Goal: Task Accomplishment & Management: Manage account settings

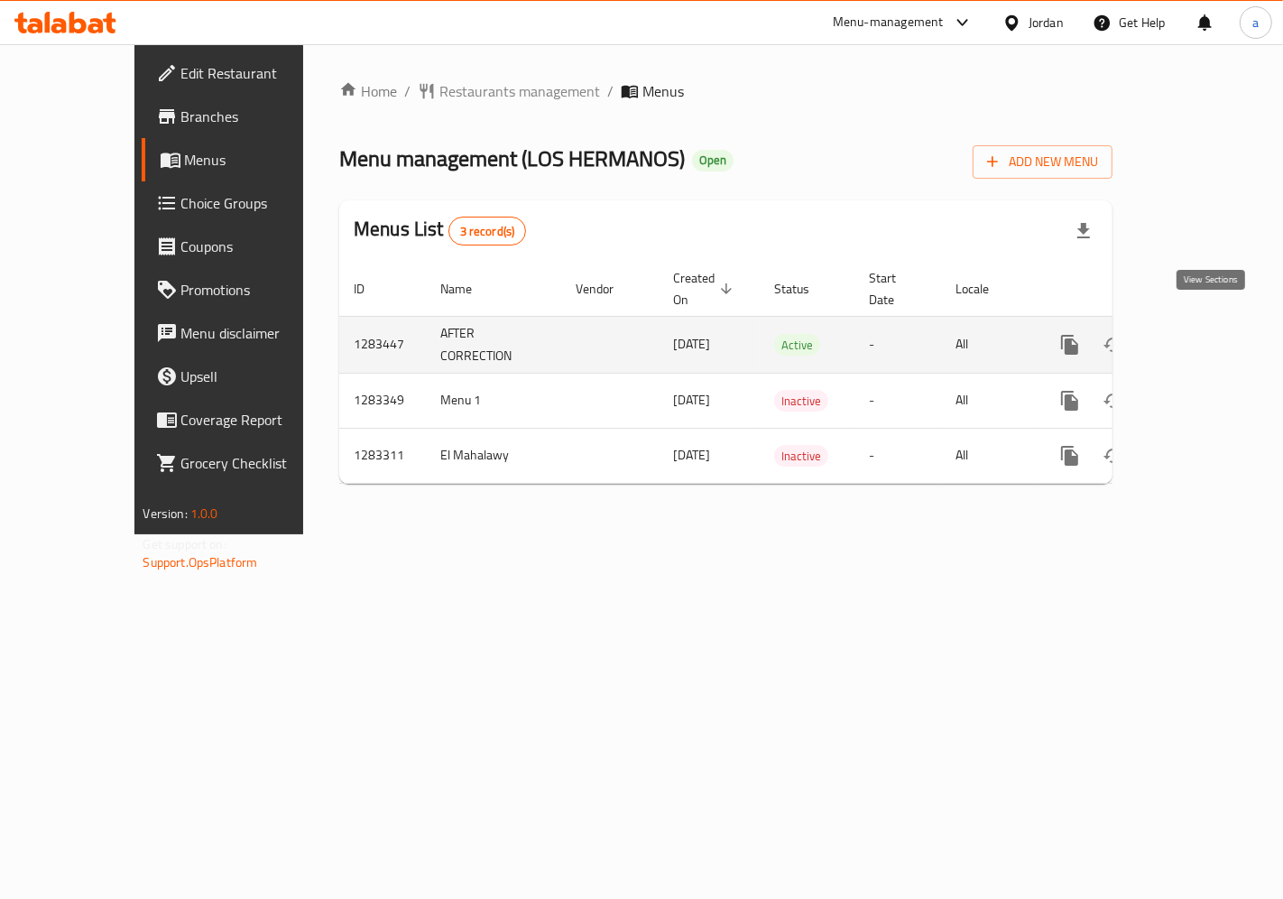
click at [1202, 334] on icon "enhanced table" at bounding box center [1200, 345] width 22 height 22
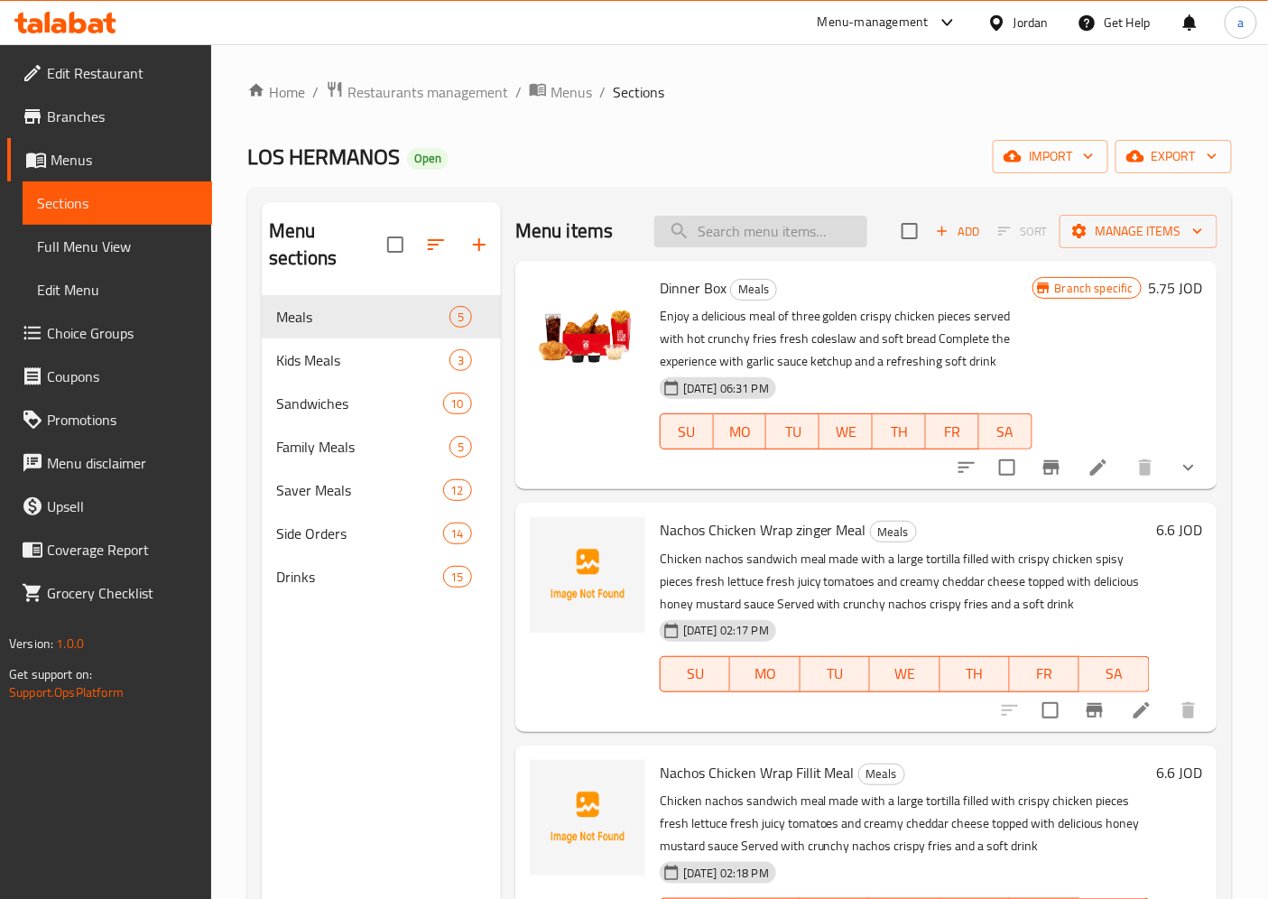
click at [698, 238] on input "search" at bounding box center [760, 232] width 213 height 32
paste input "Combo 2"
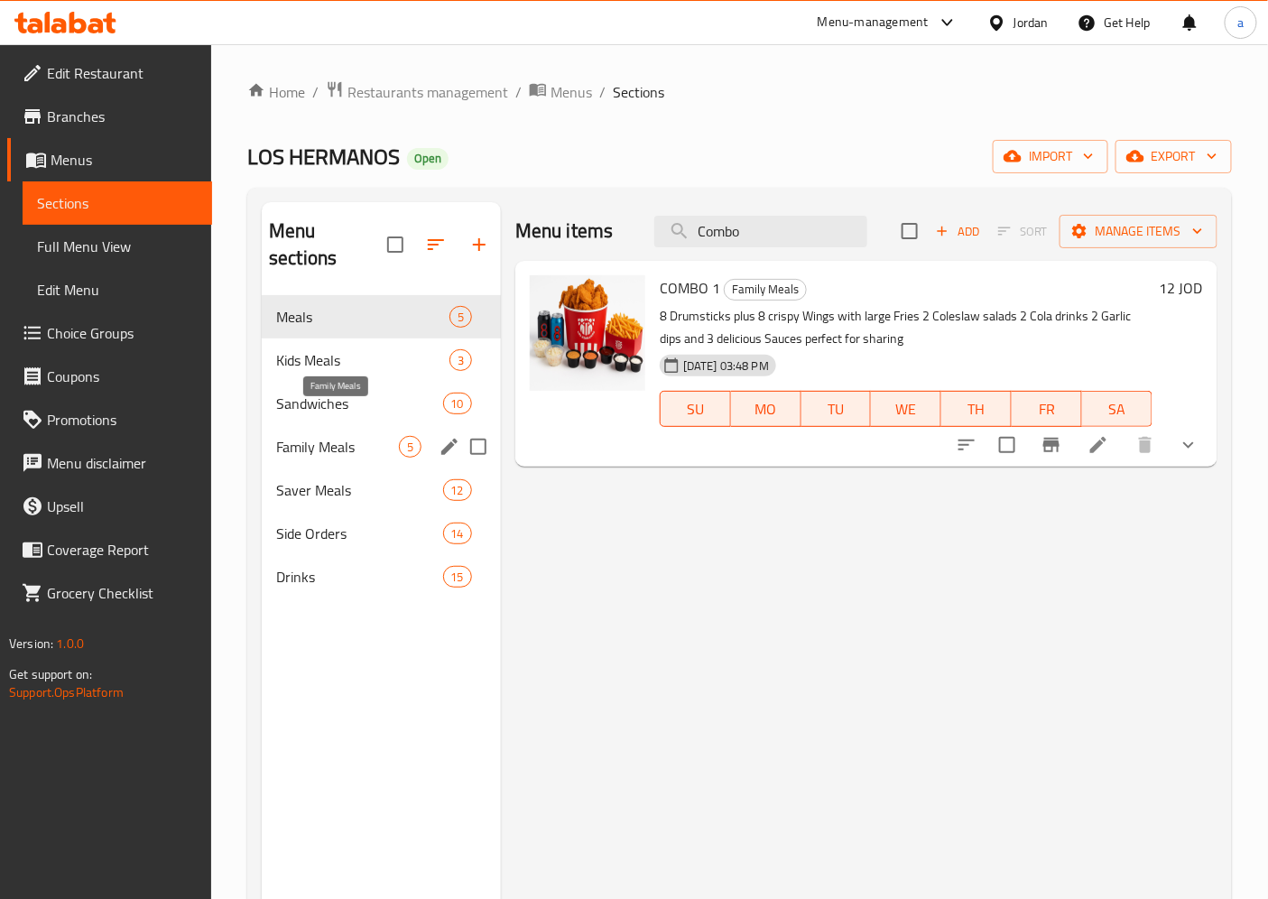
click at [363, 436] on span "Family Meals" at bounding box center [337, 447] width 123 height 22
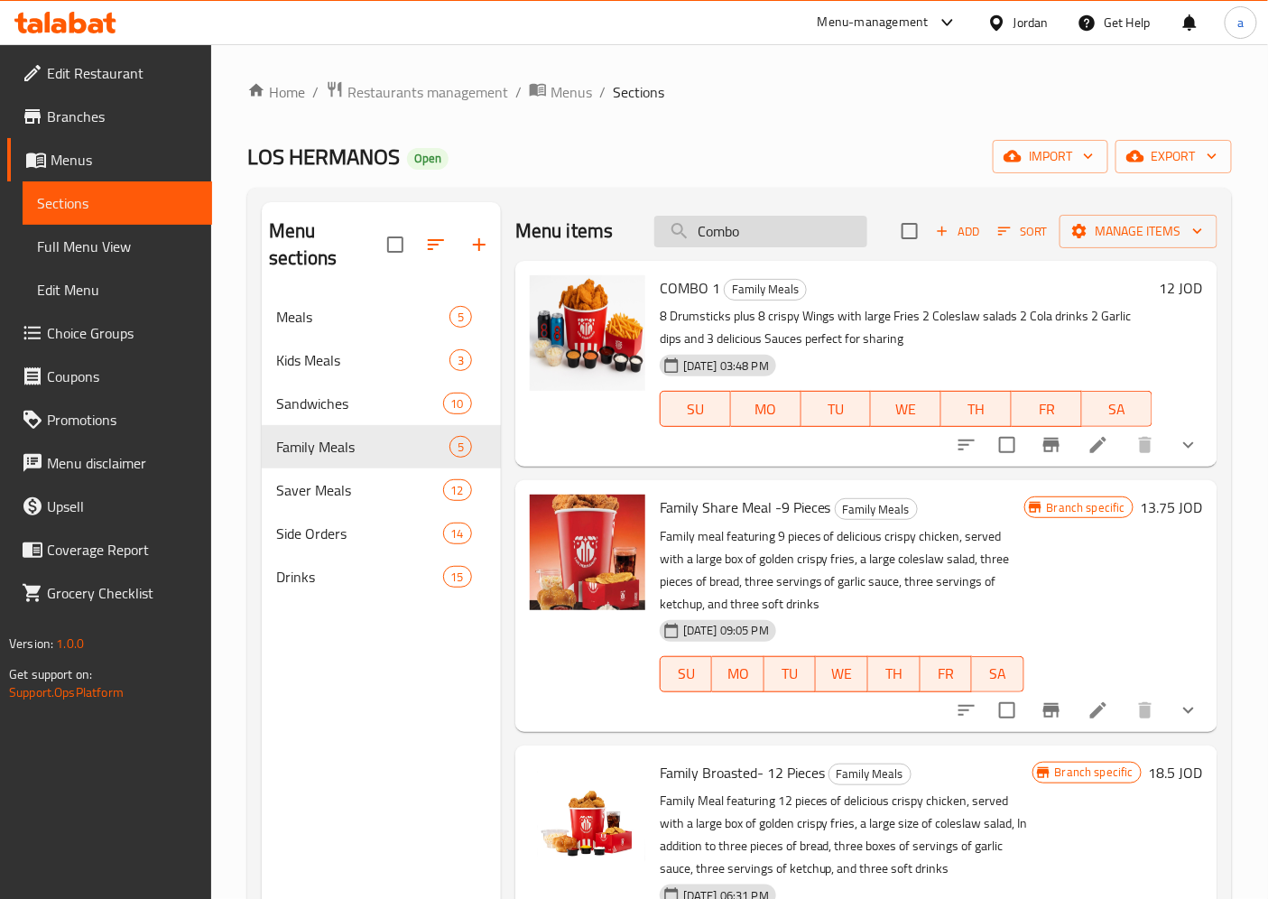
click at [791, 244] on input "Combo" at bounding box center [760, 232] width 213 height 32
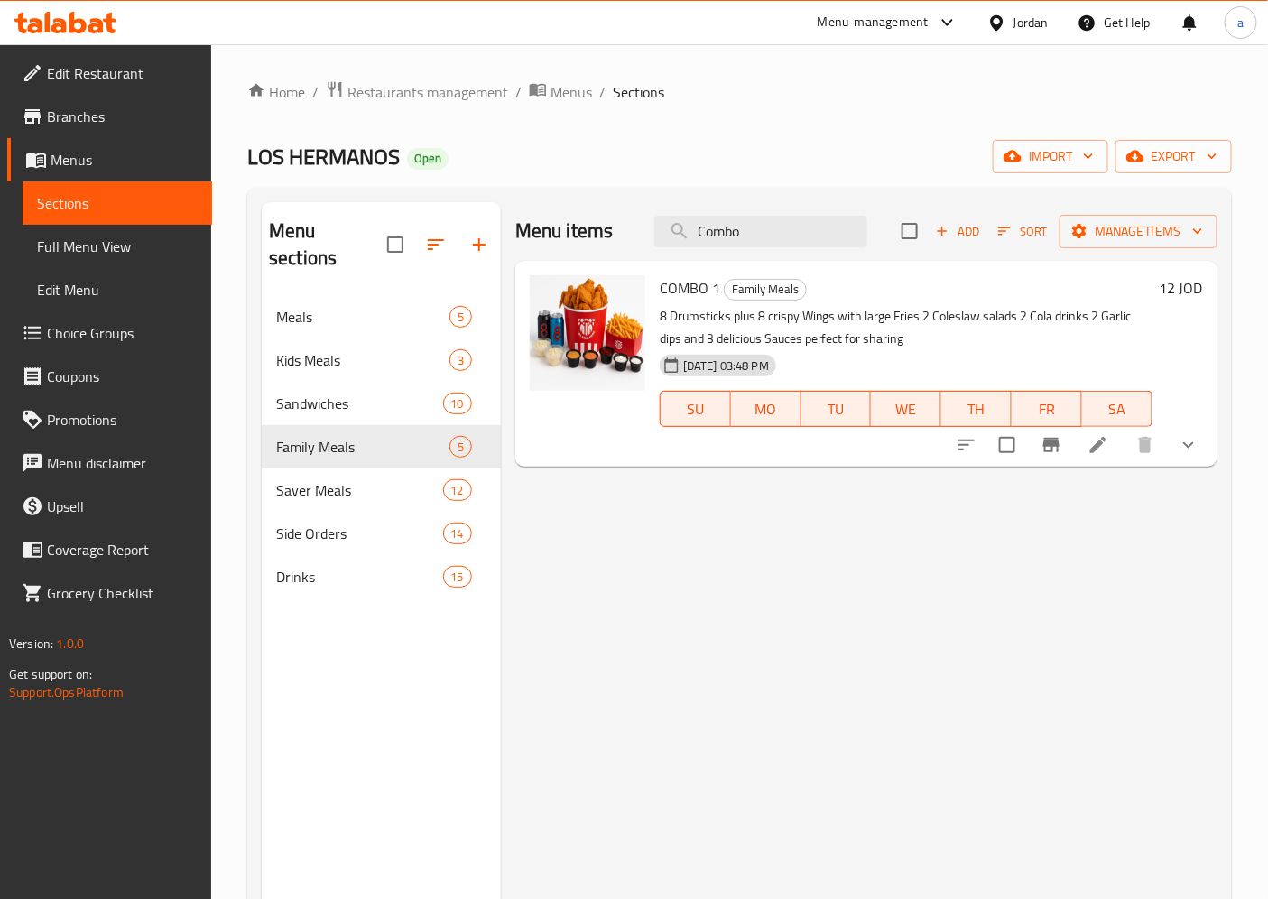
type input "Combo"
click at [1080, 442] on li at bounding box center [1098, 445] width 51 height 32
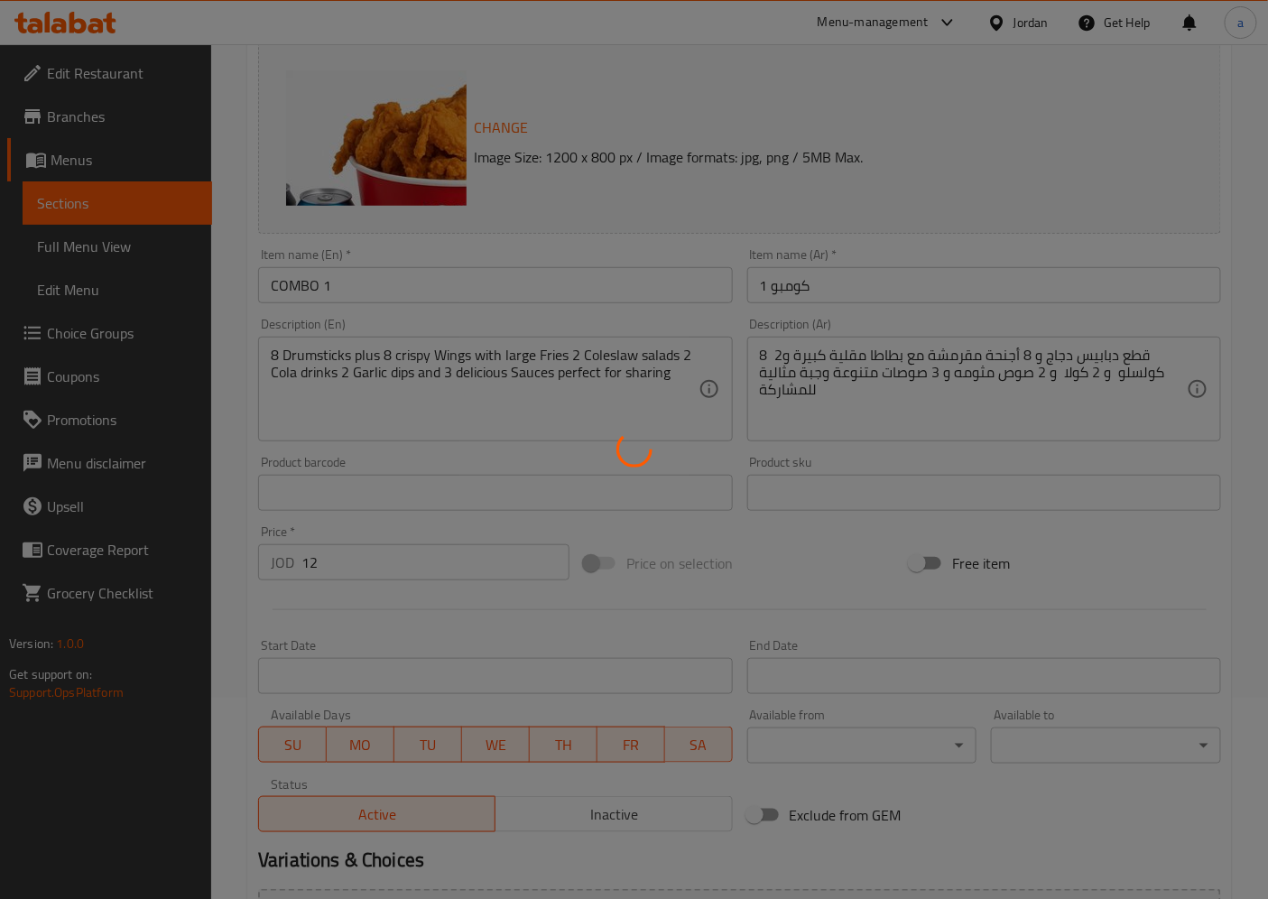
type input "اختر مشروبك"
type input "1"
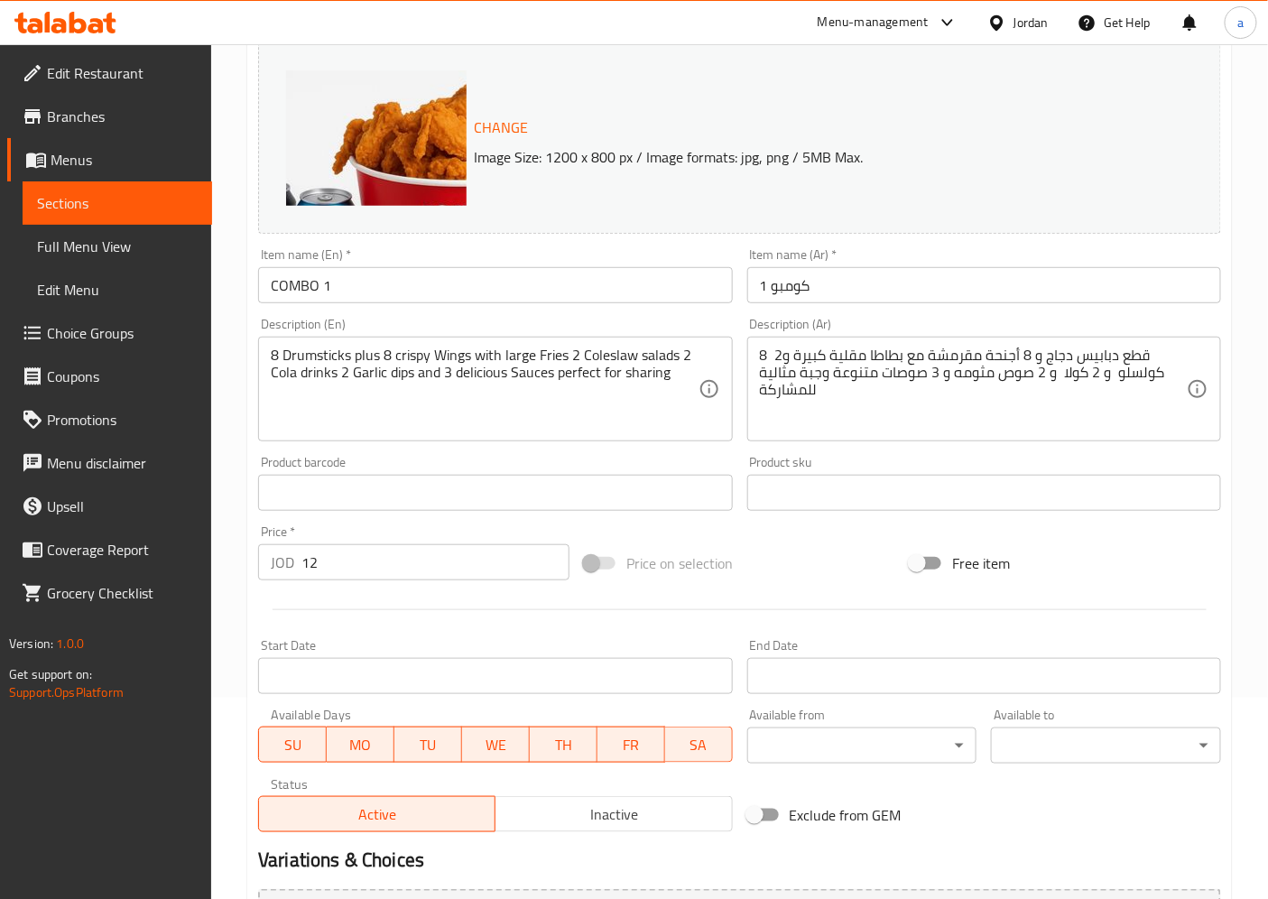
scroll to position [430, 0]
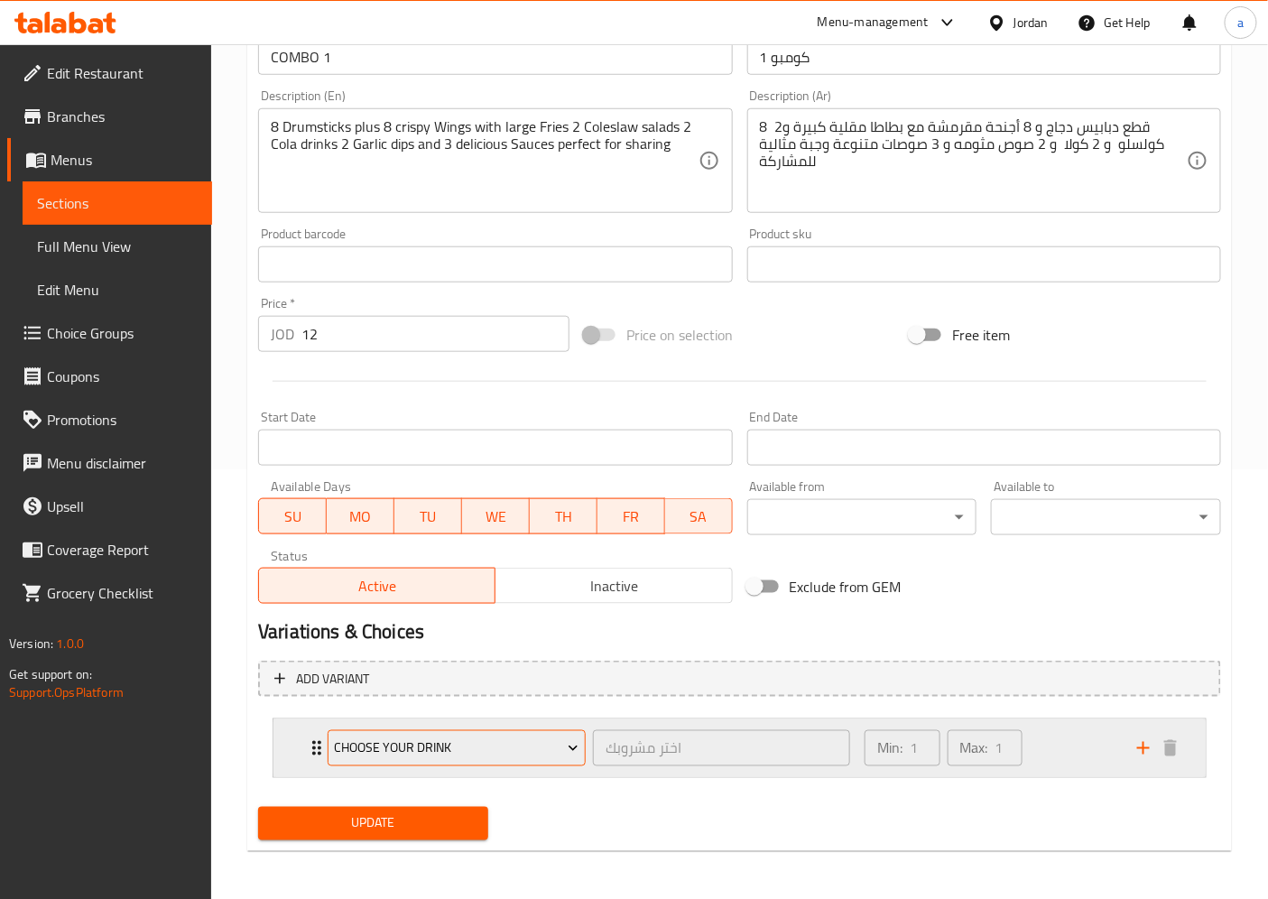
click at [496, 754] on span "Choose Your Drink" at bounding box center [457, 748] width 245 height 23
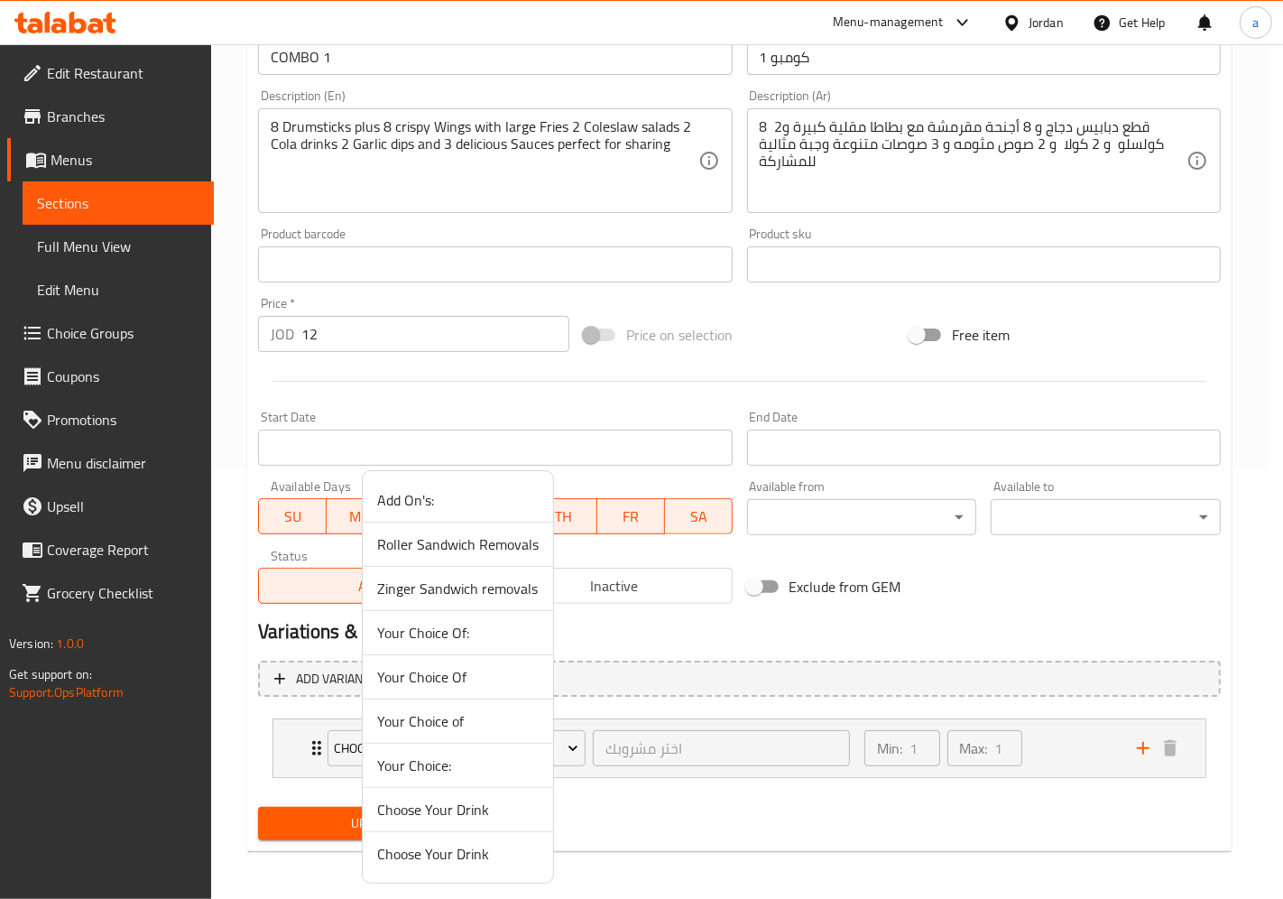
click at [607, 805] on div at bounding box center [641, 449] width 1283 height 899
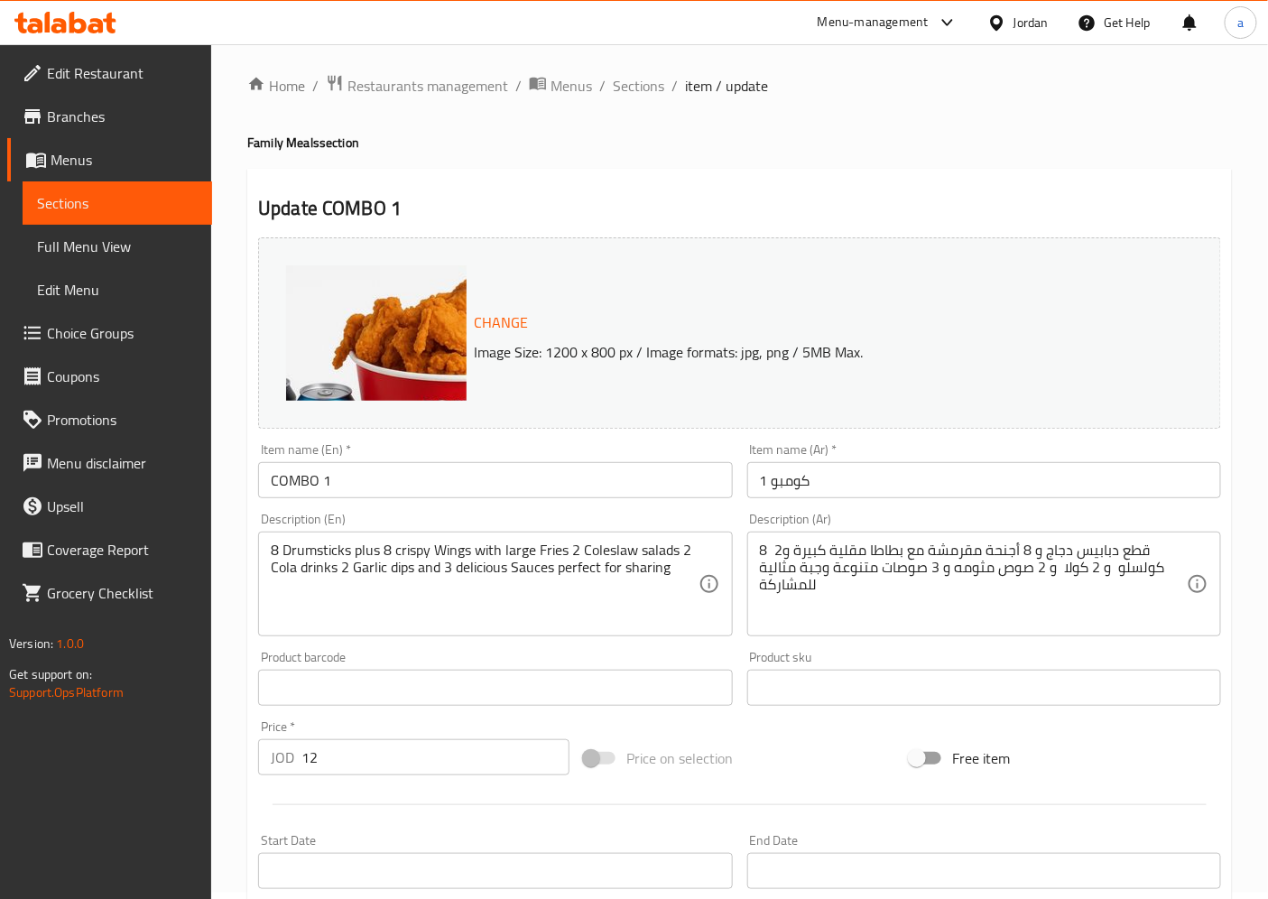
scroll to position [0, 0]
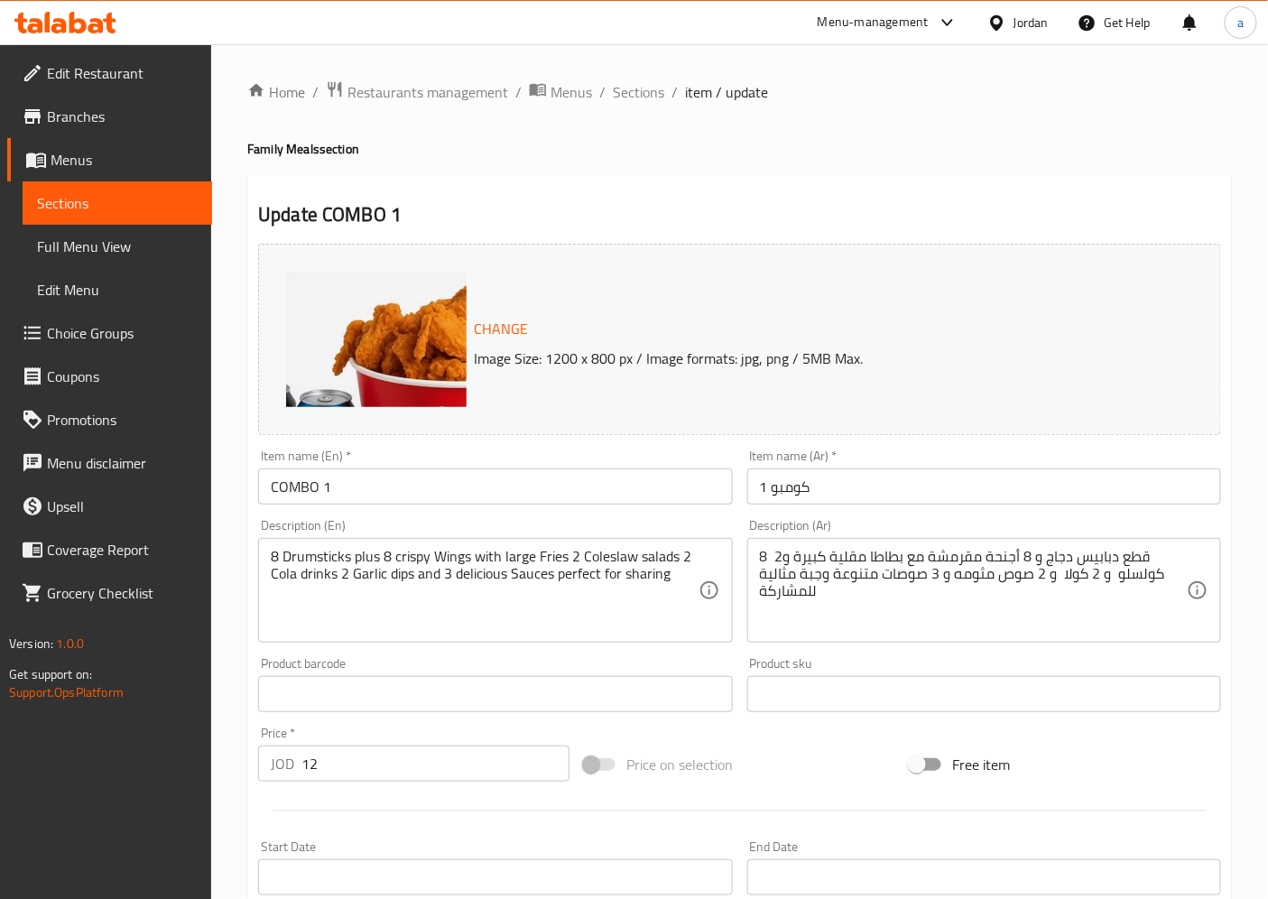
click at [72, 194] on span "Sections" at bounding box center [117, 203] width 161 height 22
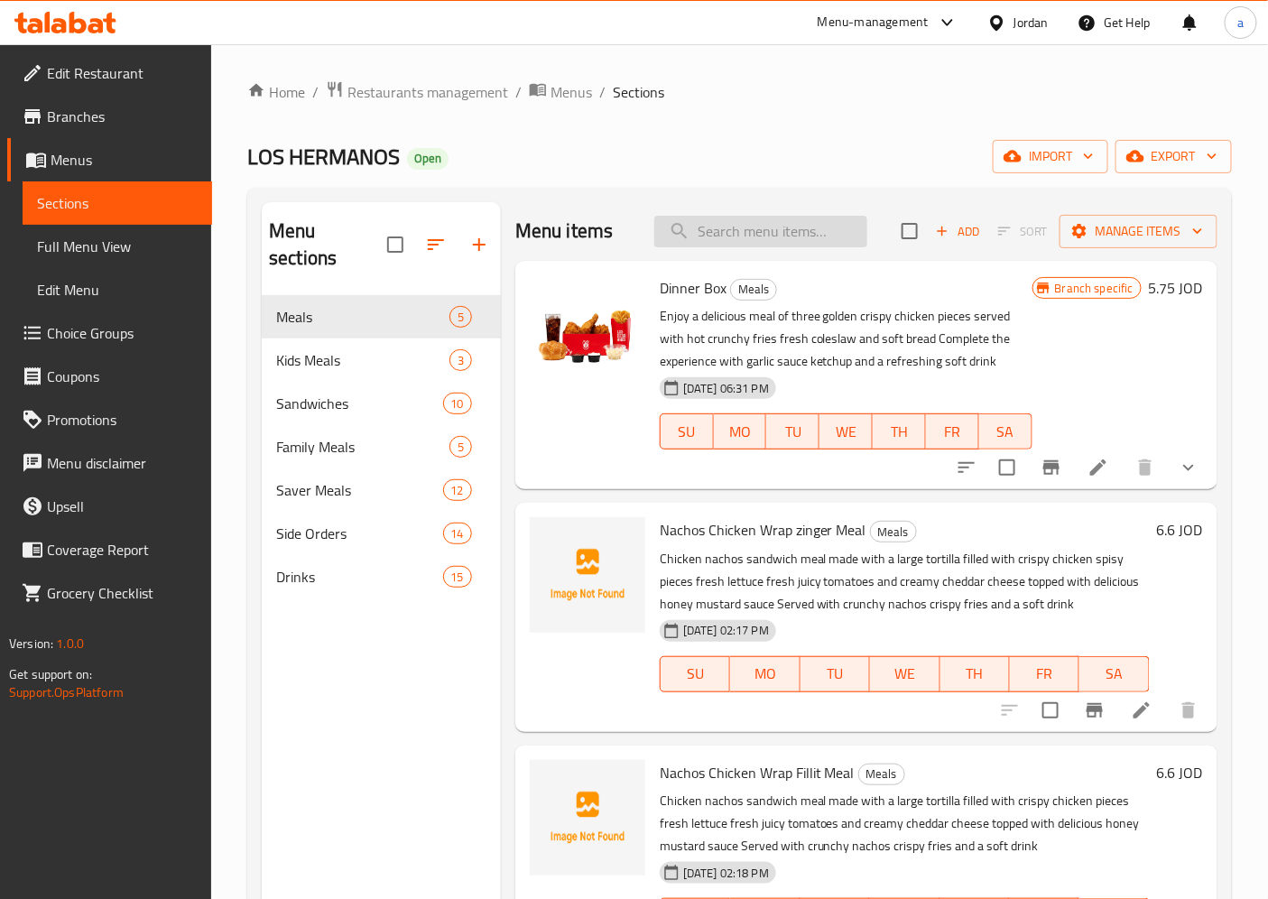
click at [751, 244] on input "search" at bounding box center [760, 232] width 213 height 32
paste input "Combo 2"
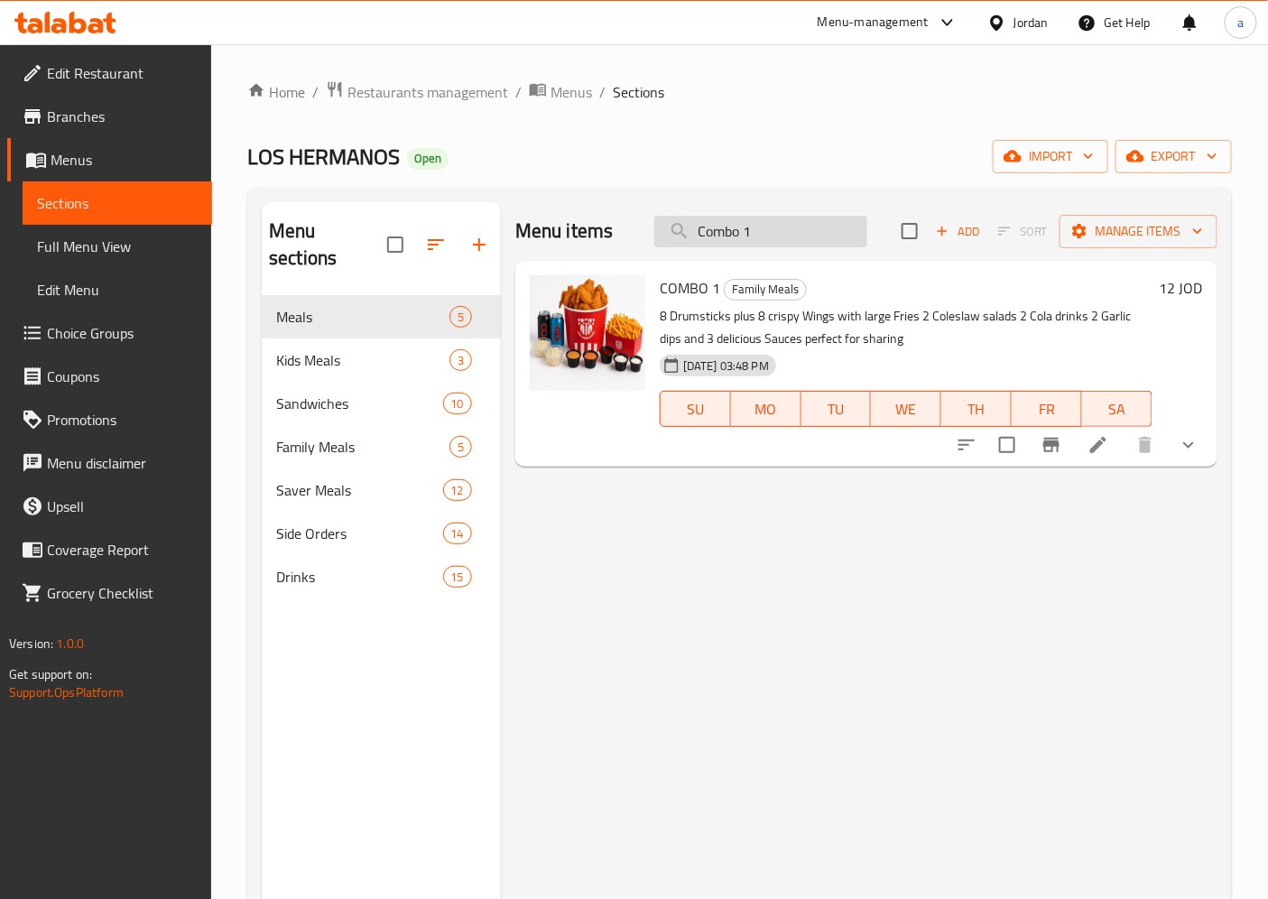
click at [772, 220] on input "Combo 1" at bounding box center [760, 232] width 213 height 32
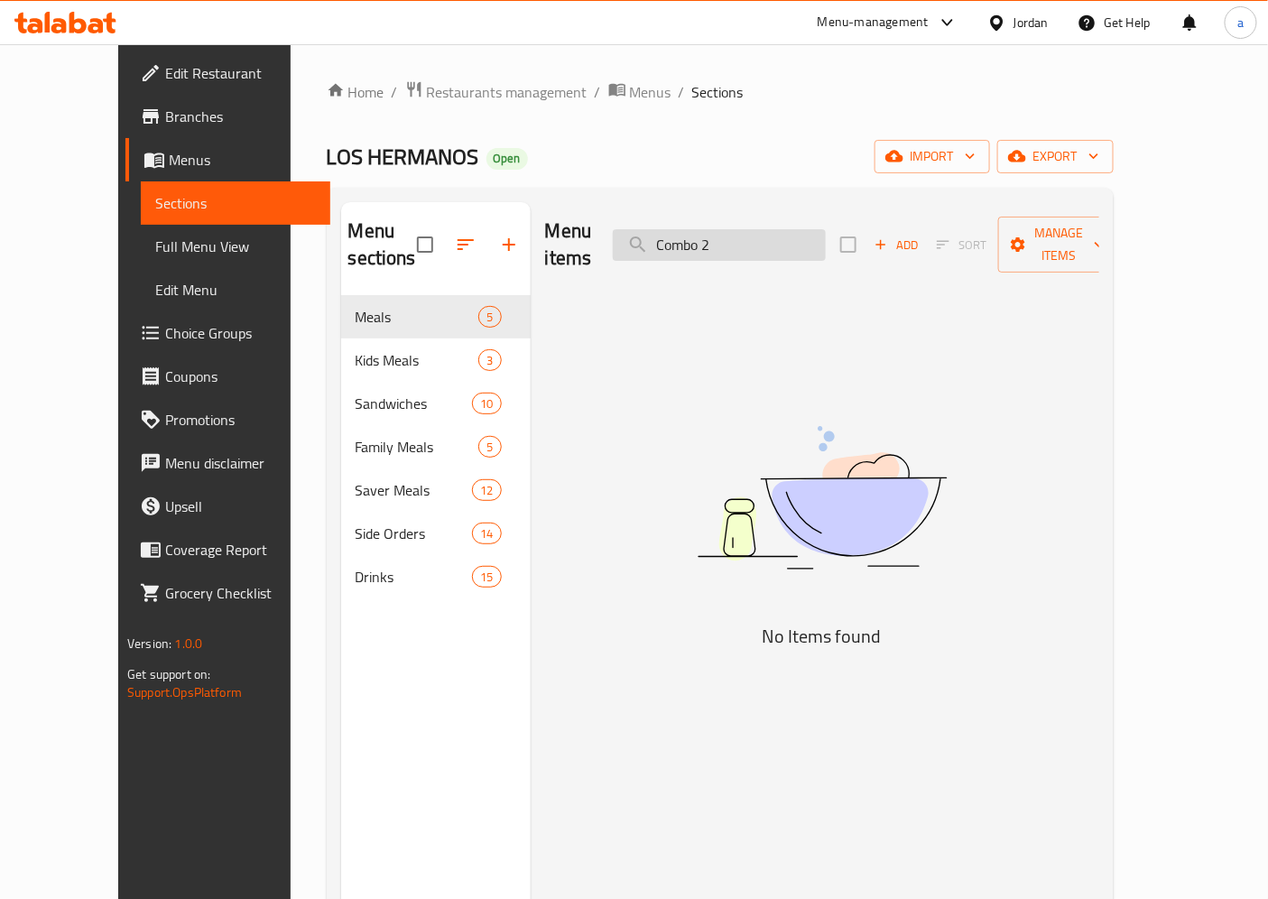
click at [772, 229] on input "Combo 2" at bounding box center [719, 245] width 213 height 32
paste input "search"
type input "Combo 2"
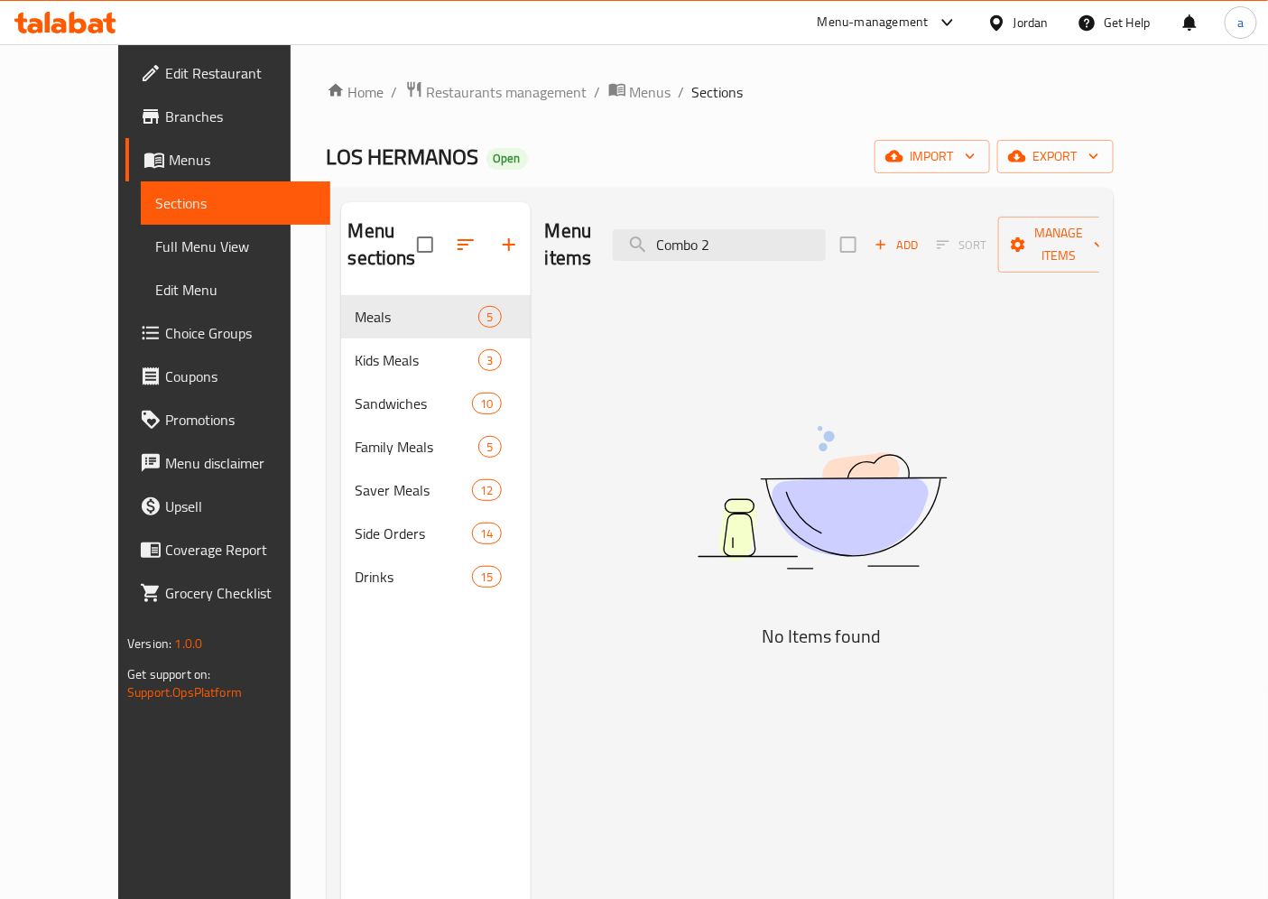
click at [141, 183] on link "Sections" at bounding box center [236, 202] width 190 height 43
click at [141, 190] on link "Sections" at bounding box center [236, 202] width 190 height 43
click at [125, 143] on link "Menus" at bounding box center [227, 159] width 205 height 43
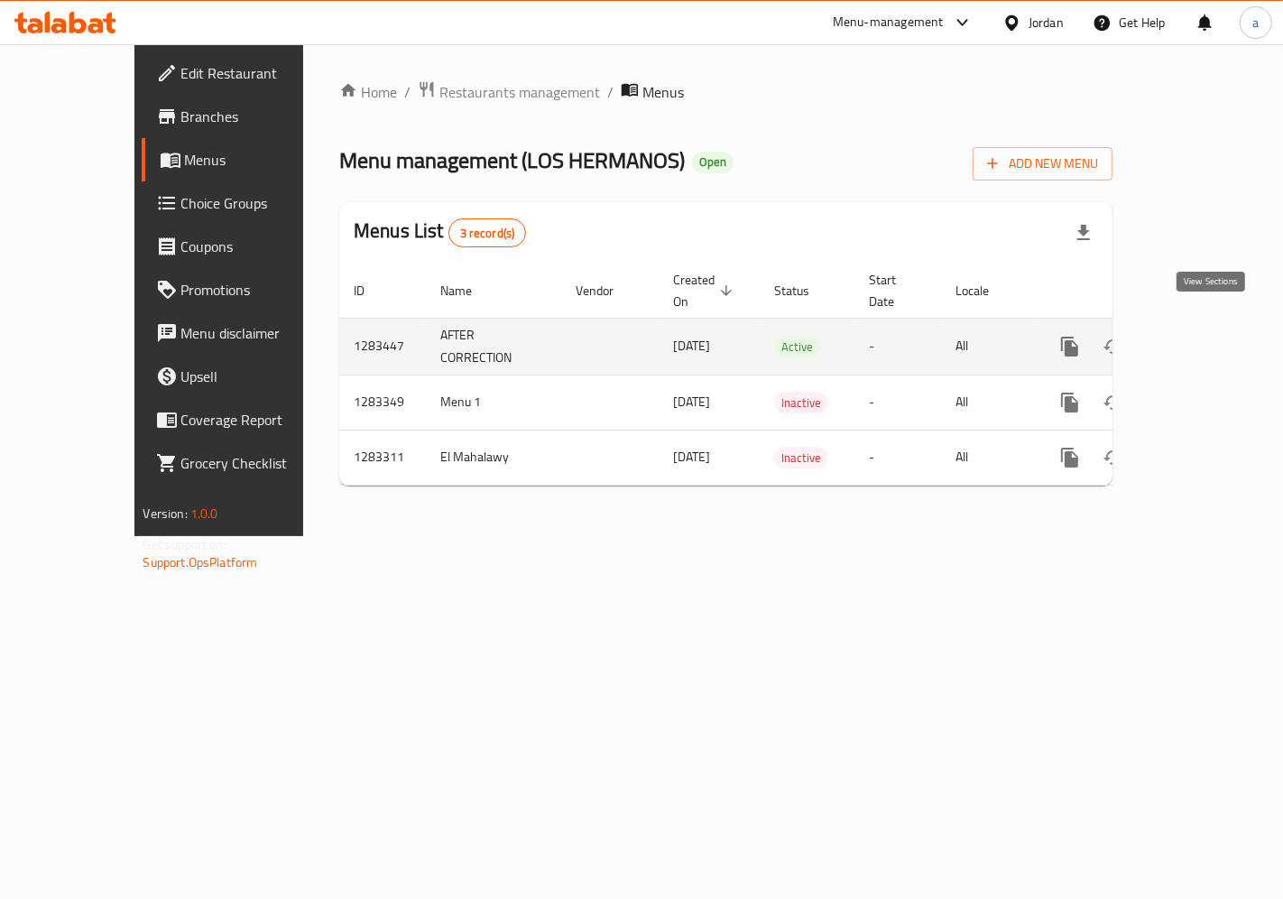
click at [1202, 336] on icon "enhanced table" at bounding box center [1200, 347] width 22 height 22
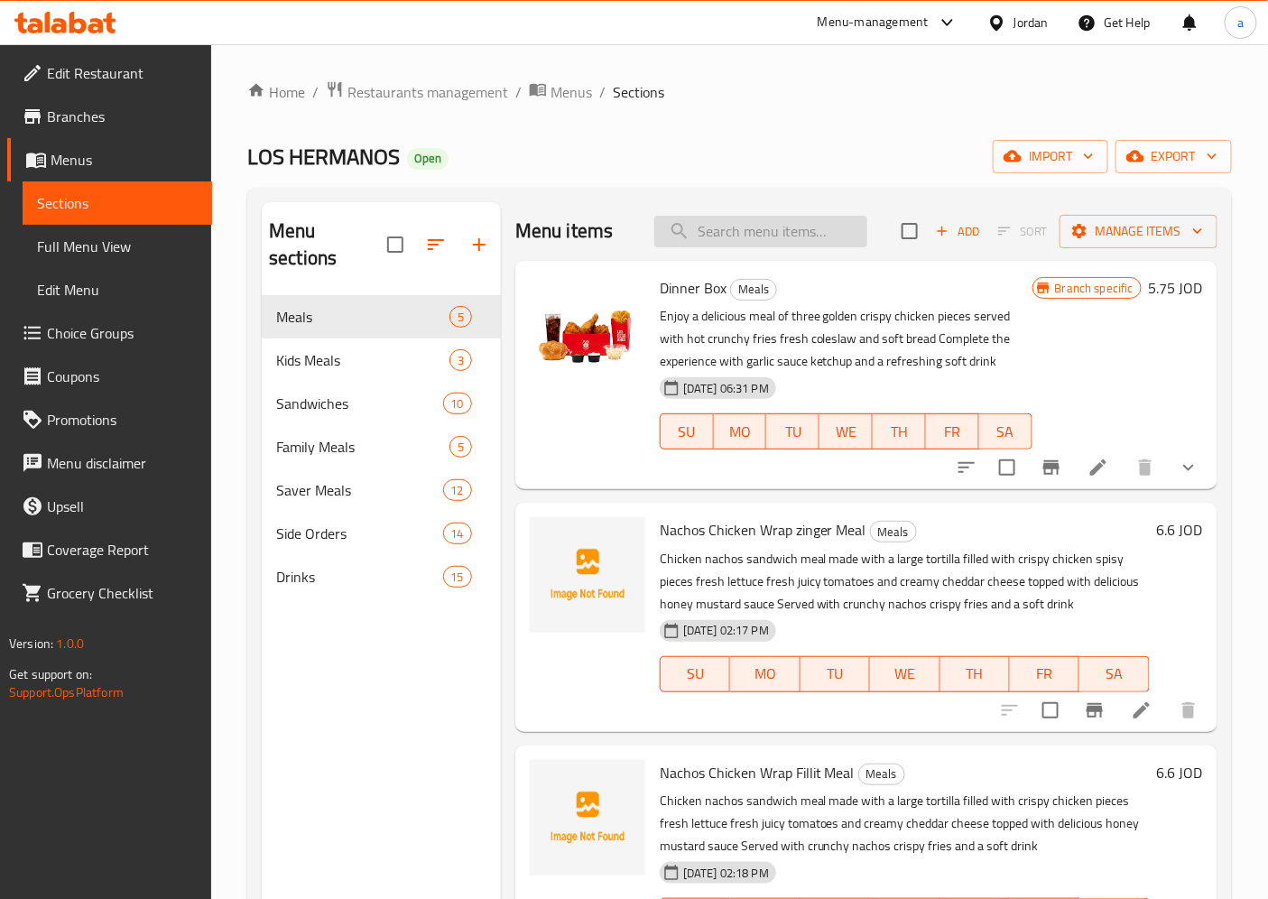
click at [810, 226] on input "search" at bounding box center [760, 232] width 213 height 32
paste input "Combo 2"
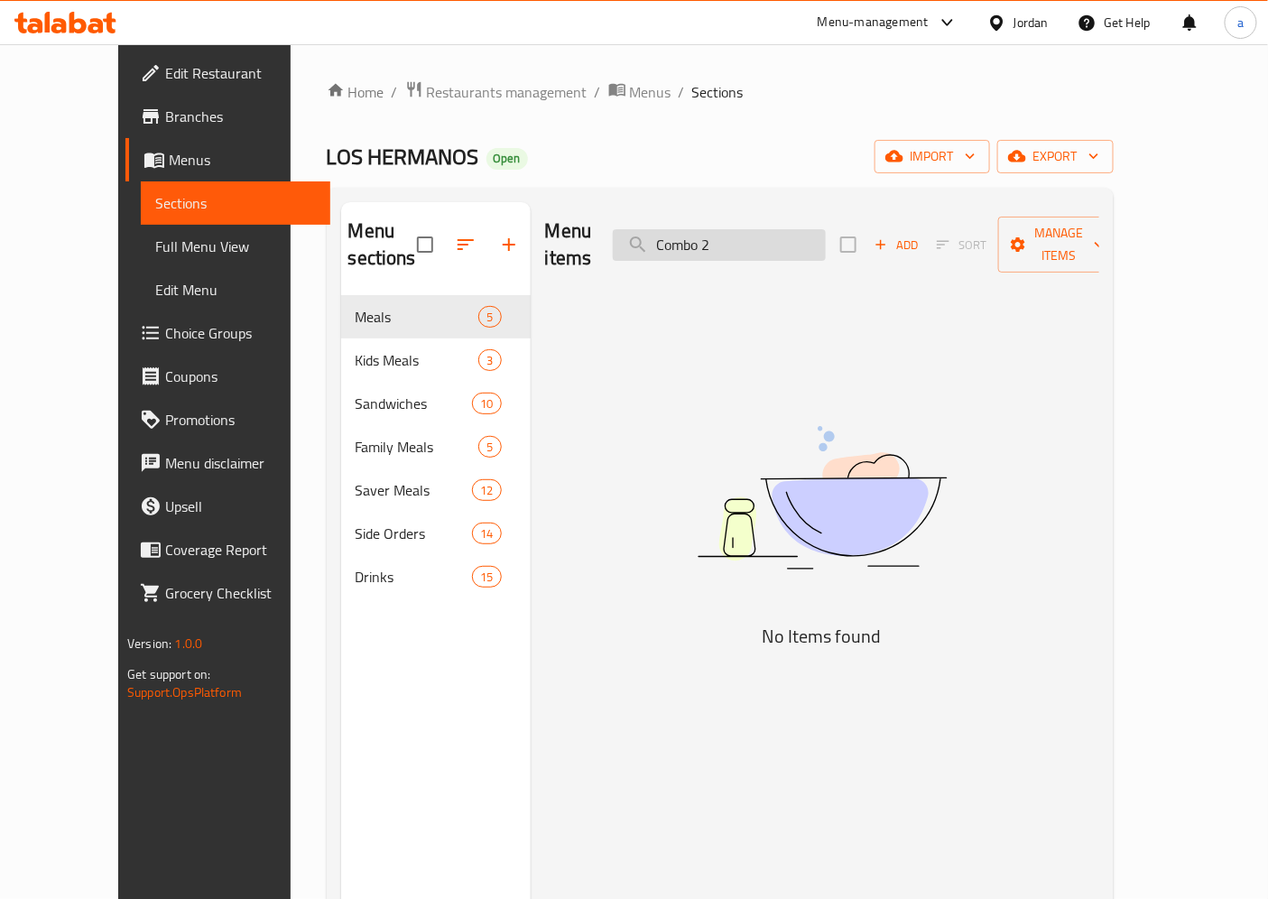
click at [810, 229] on input "Combo 2" at bounding box center [719, 245] width 213 height 32
type input "Combo 2"
click at [714, 507] on img at bounding box center [822, 497] width 451 height 239
click at [125, 172] on link "Menus" at bounding box center [227, 159] width 205 height 43
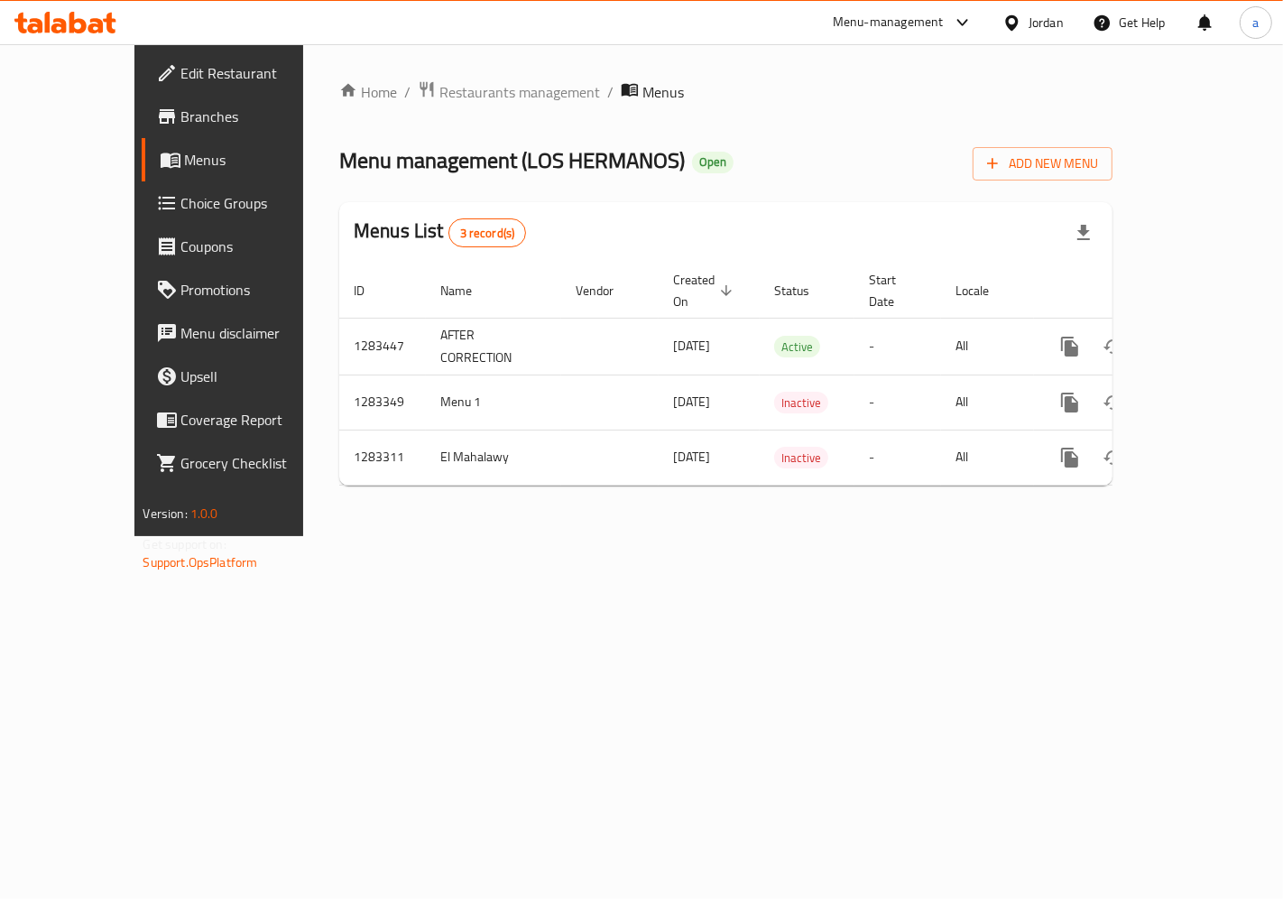
click at [142, 172] on link "Menus" at bounding box center [245, 159] width 207 height 43
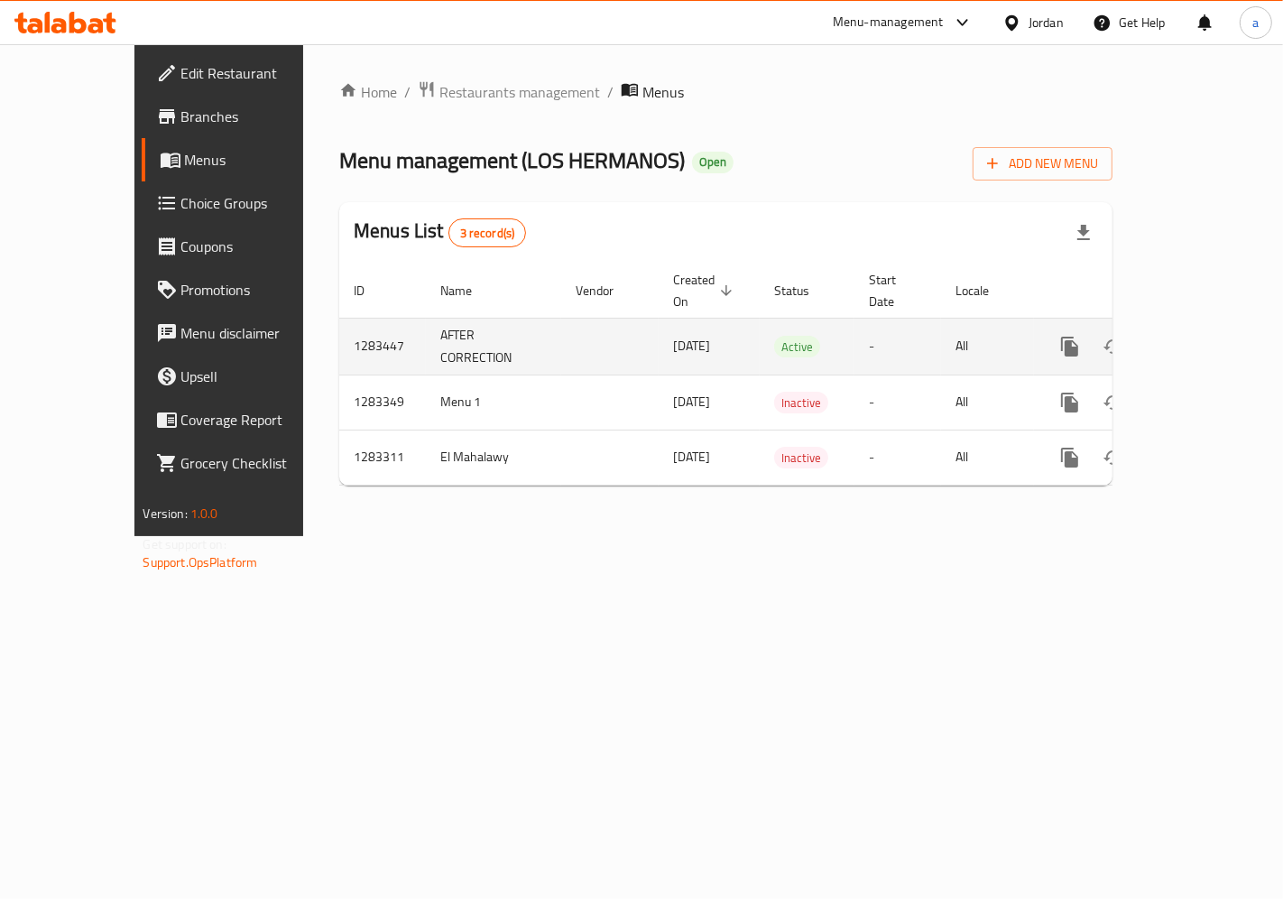
click at [1222, 325] on link "enhanced table" at bounding box center [1200, 346] width 43 height 43
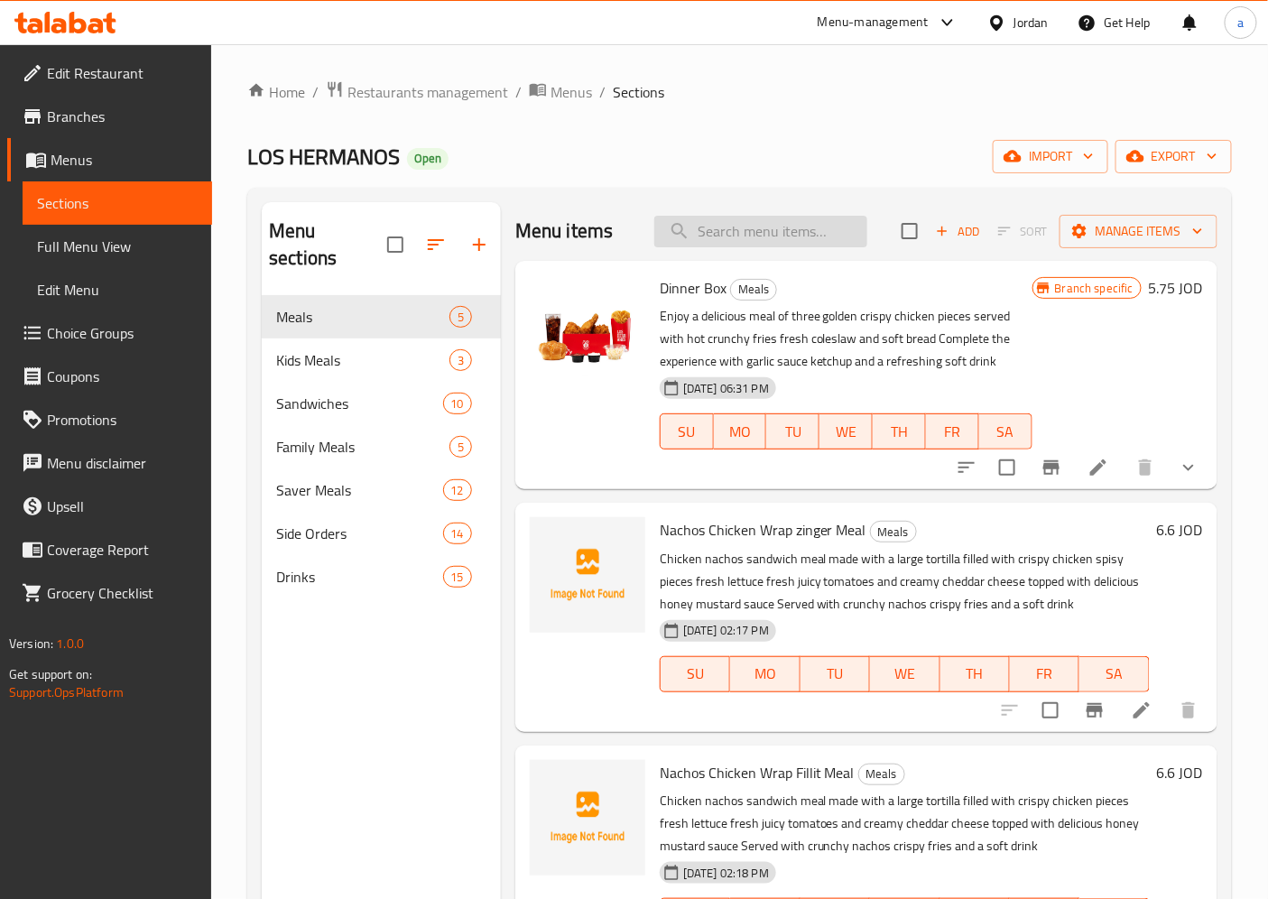
click at [754, 226] on input "search" at bounding box center [760, 232] width 213 height 32
paste input "Combo 2"
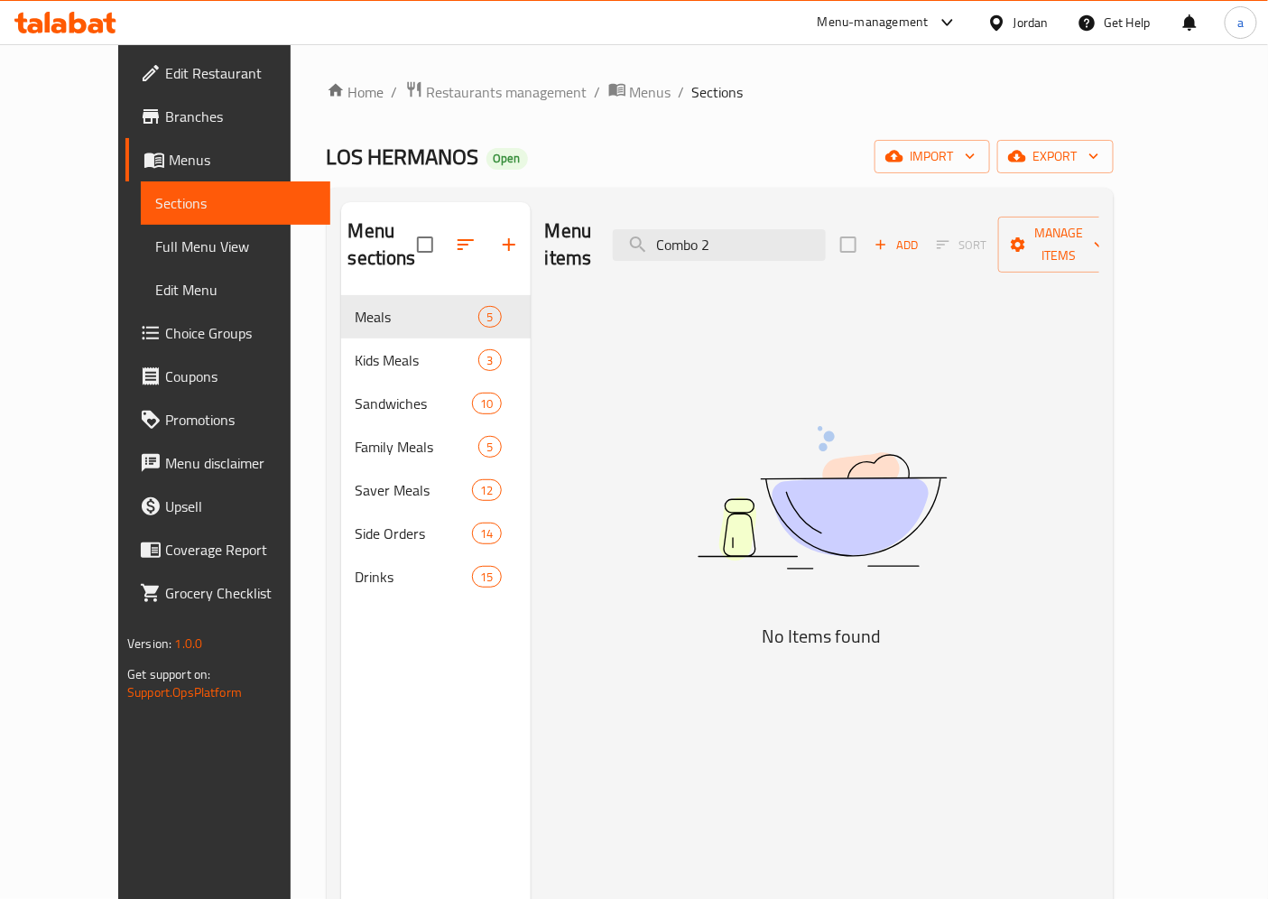
type input "Combo 2"
click at [165, 330] on span "Choice Groups" at bounding box center [240, 333] width 151 height 22
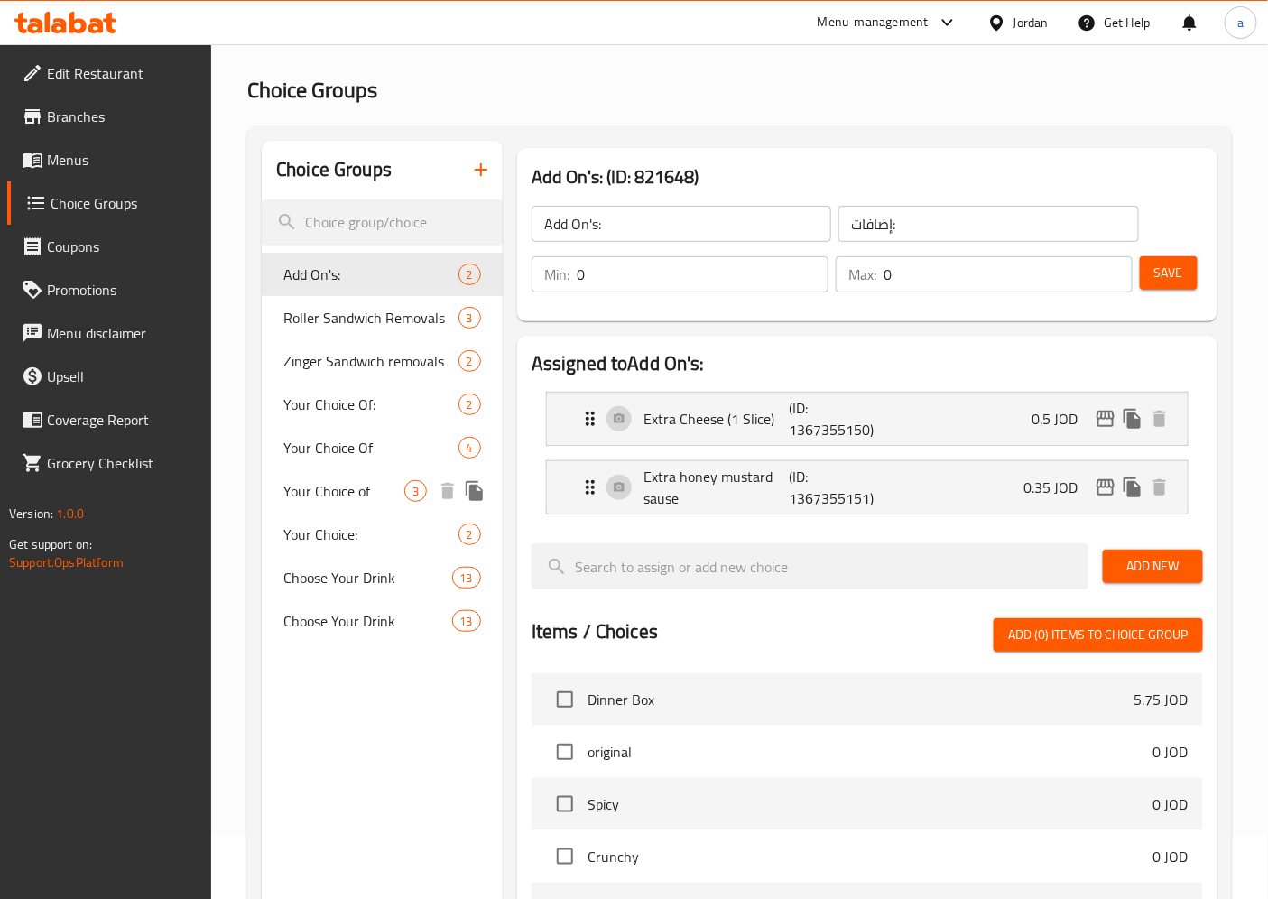
scroll to position [100, 0]
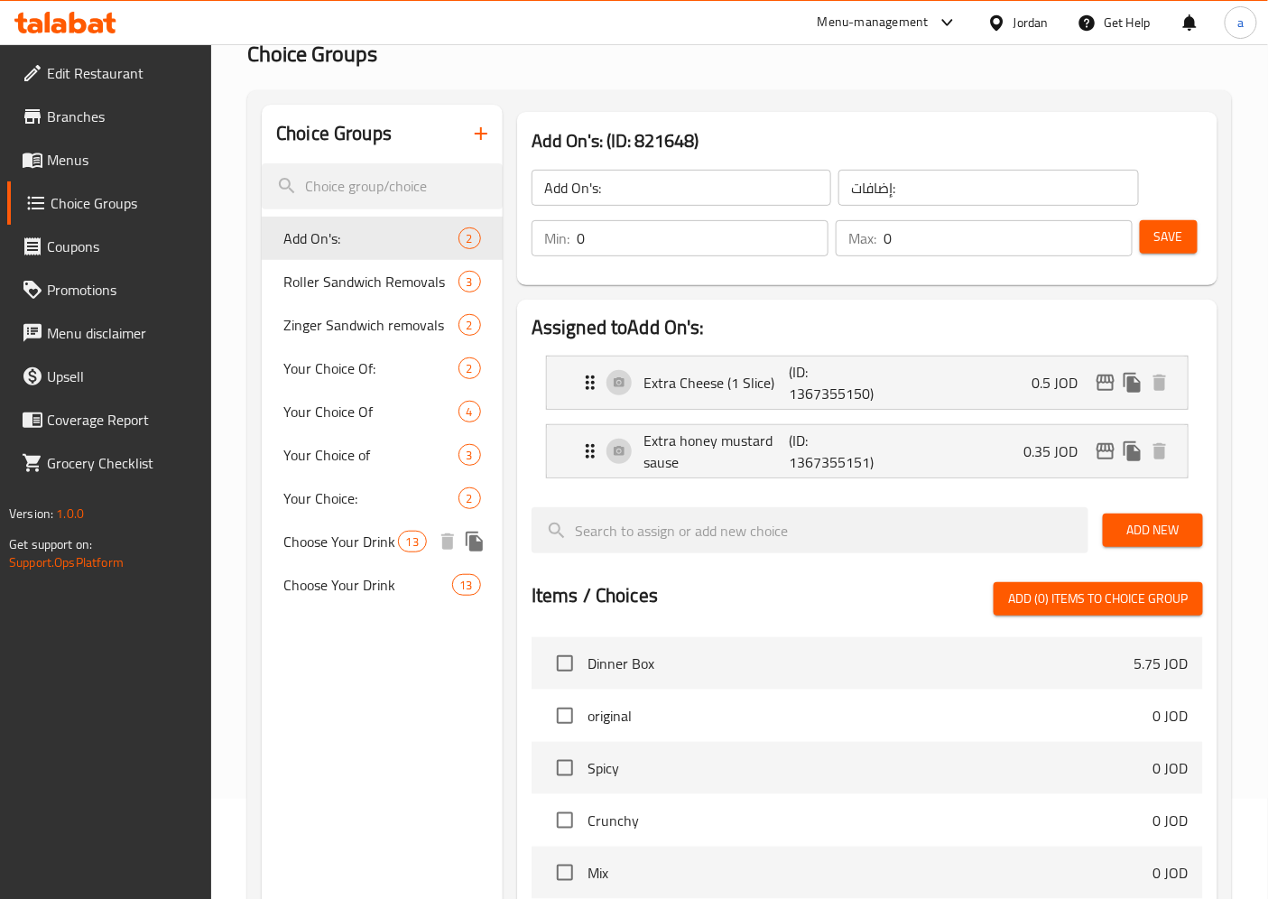
click at [339, 551] on span "Choose Your Drink" at bounding box center [340, 542] width 114 height 22
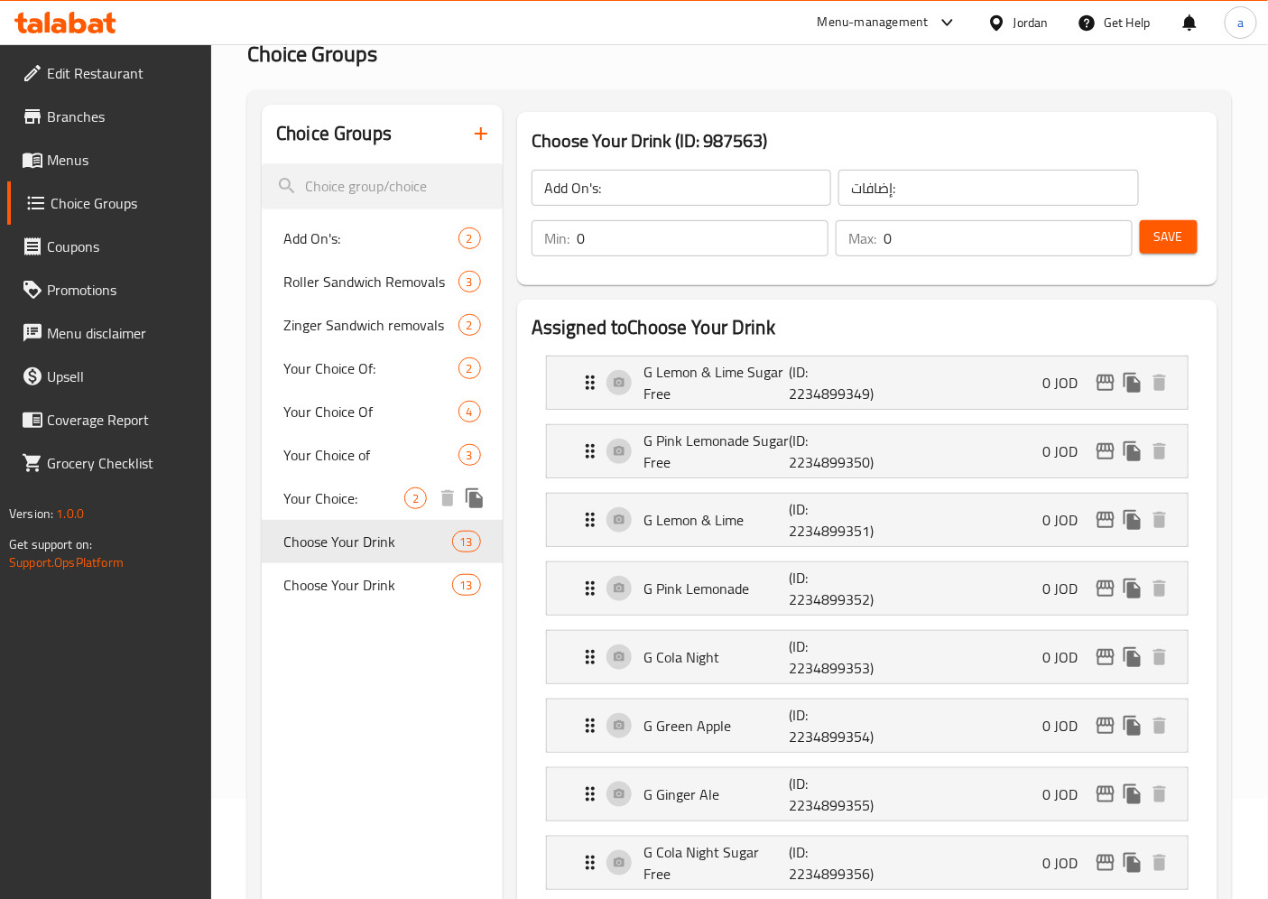
type input "Choose Your Drink"
type input "اختر مشروبك"
type input "1"
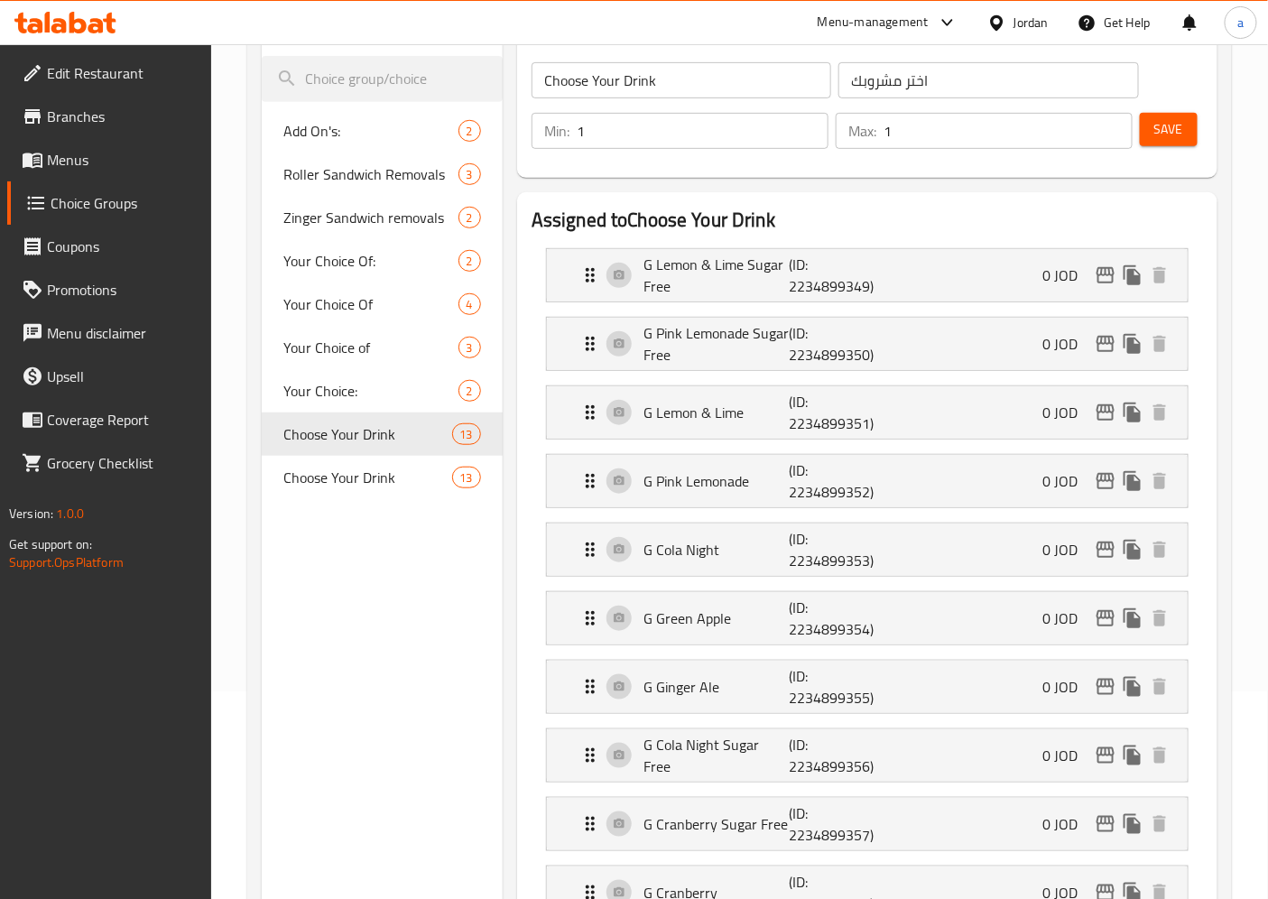
scroll to position [200, 0]
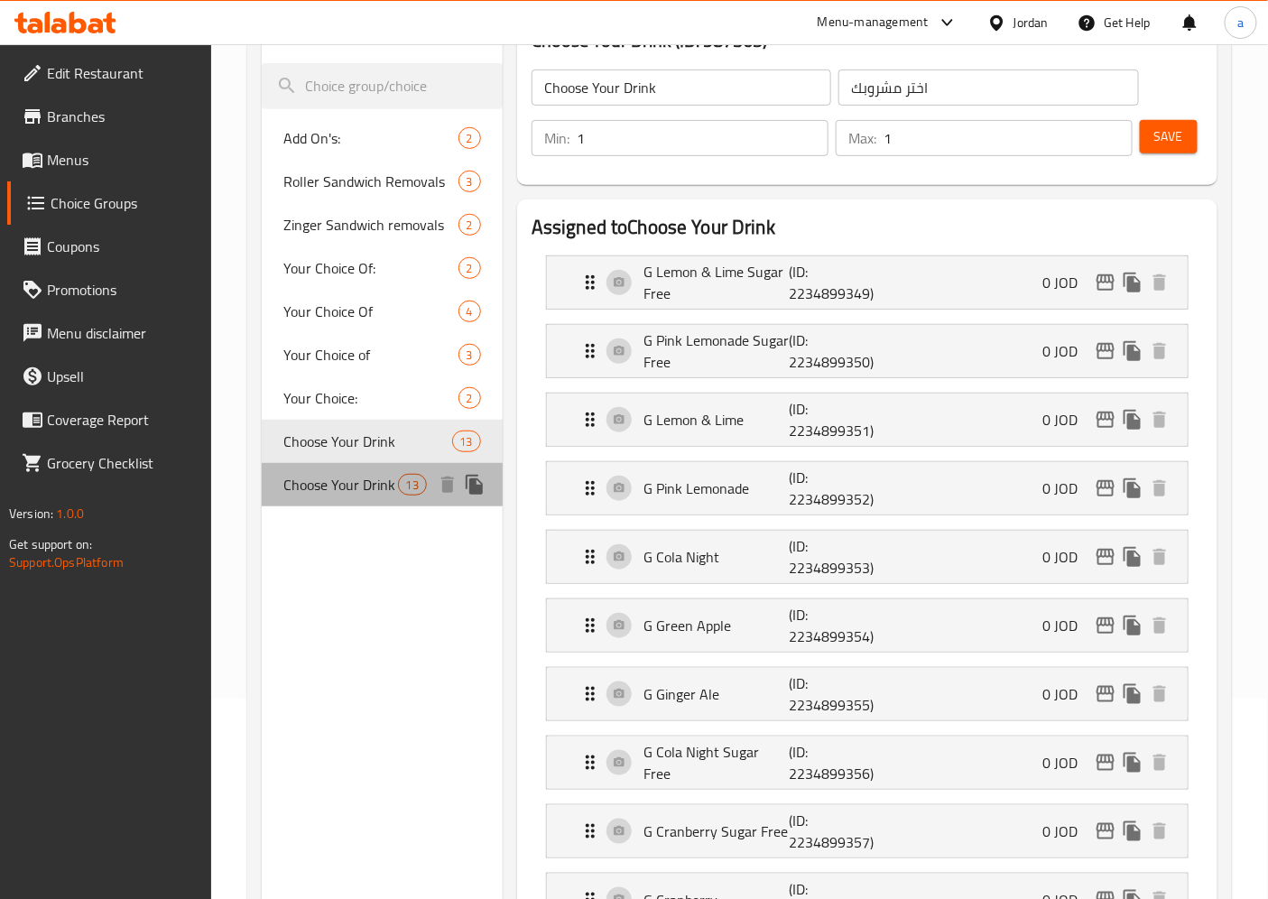
click at [335, 491] on span "Choose Your Drink" at bounding box center [340, 485] width 114 height 22
type input "Choose Your Drink"
type input "0"
type input "3"
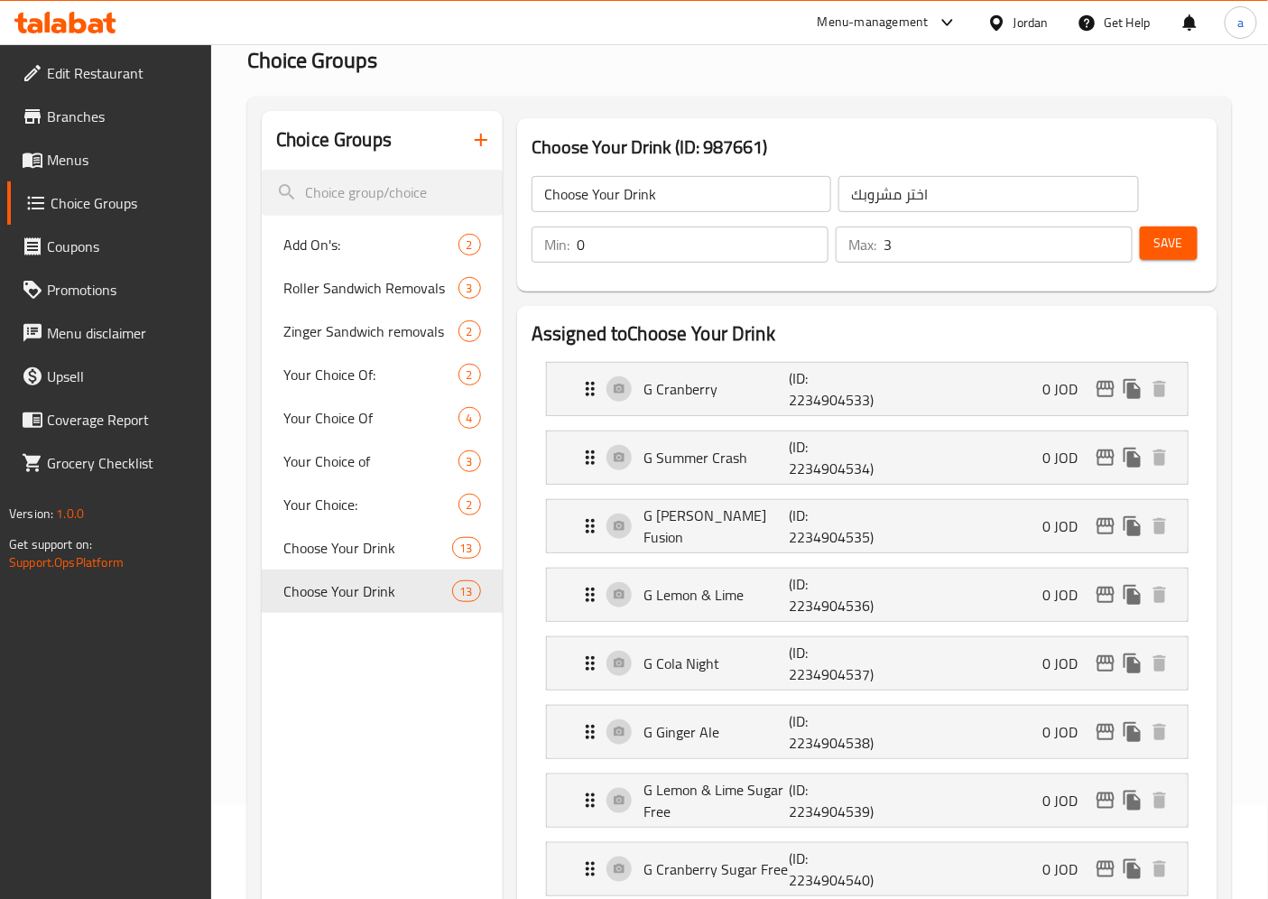
scroll to position [0, 0]
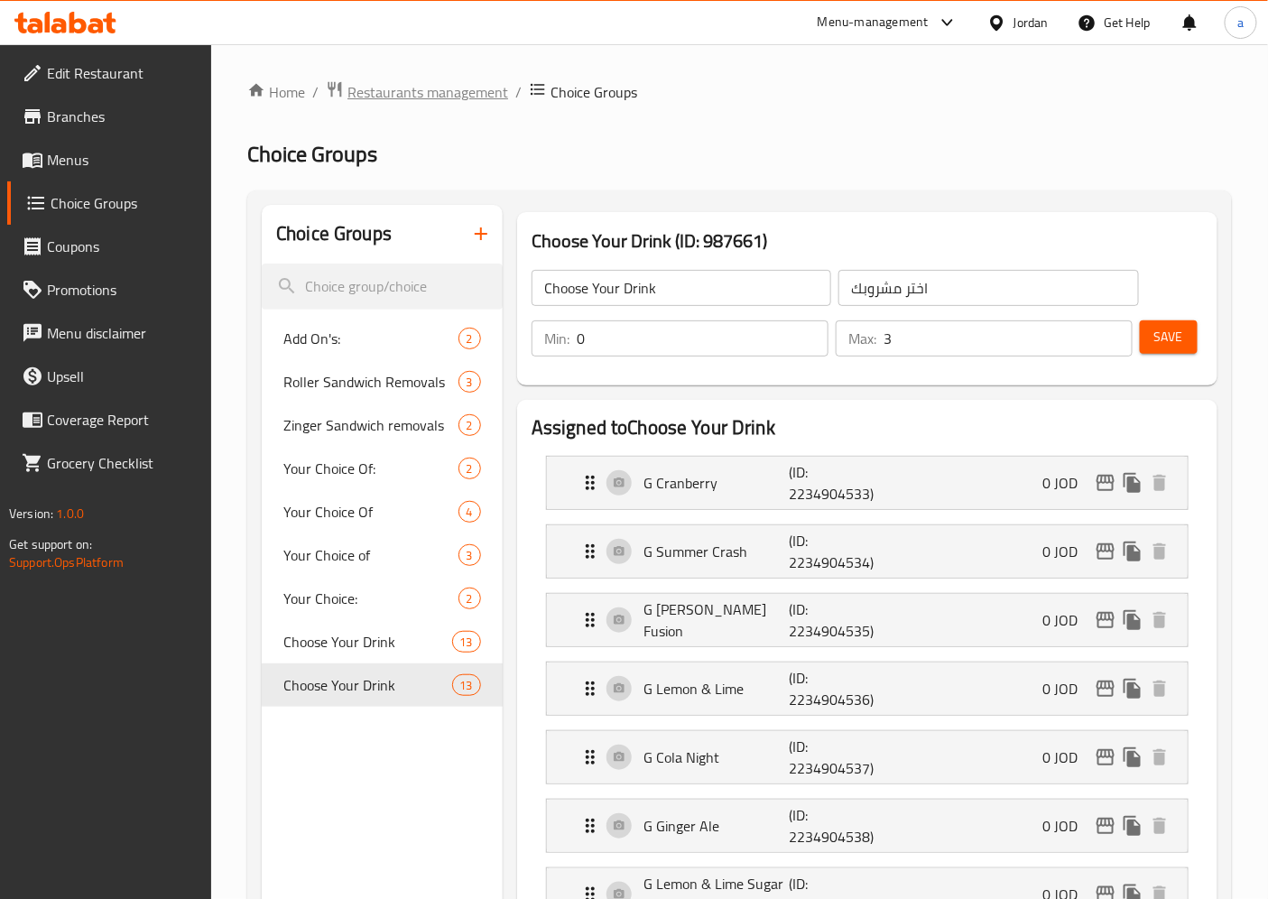
click at [476, 100] on span "Restaurants management" at bounding box center [427, 92] width 161 height 22
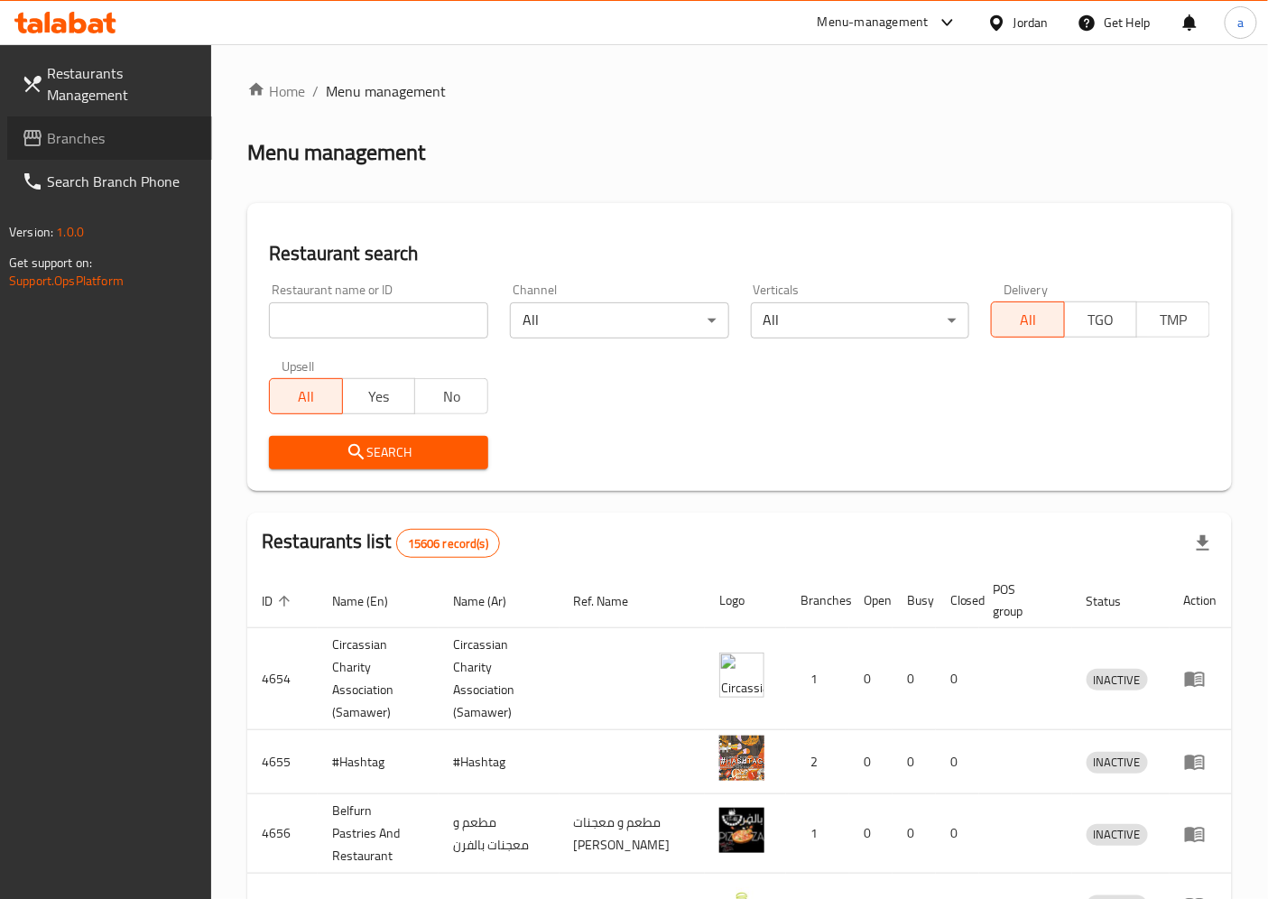
click at [132, 140] on span "Branches" at bounding box center [122, 138] width 151 height 22
